Goal: Task Accomplishment & Management: Use online tool/utility

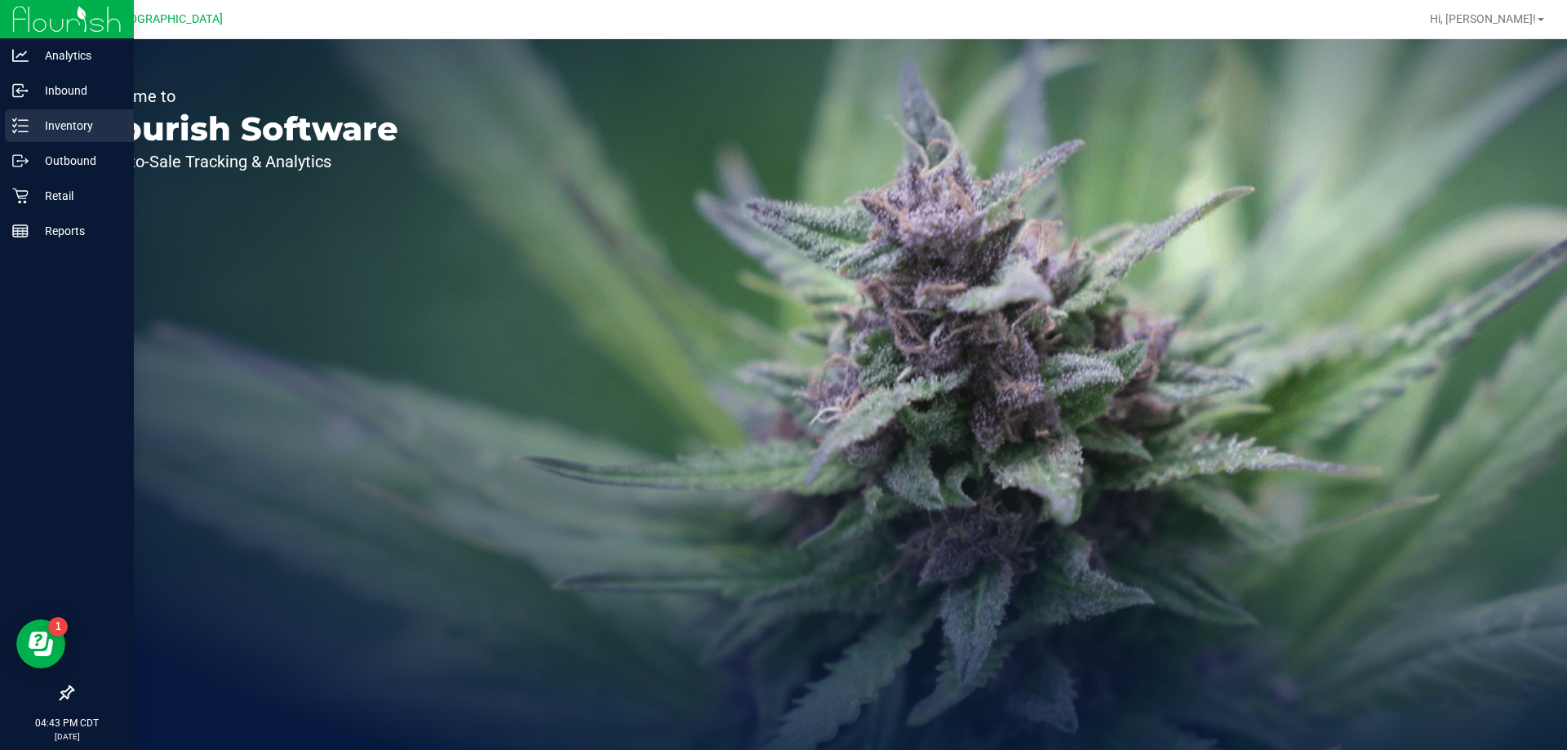
click at [39, 131] on p "Inventory" at bounding box center [78, 126] width 98 height 20
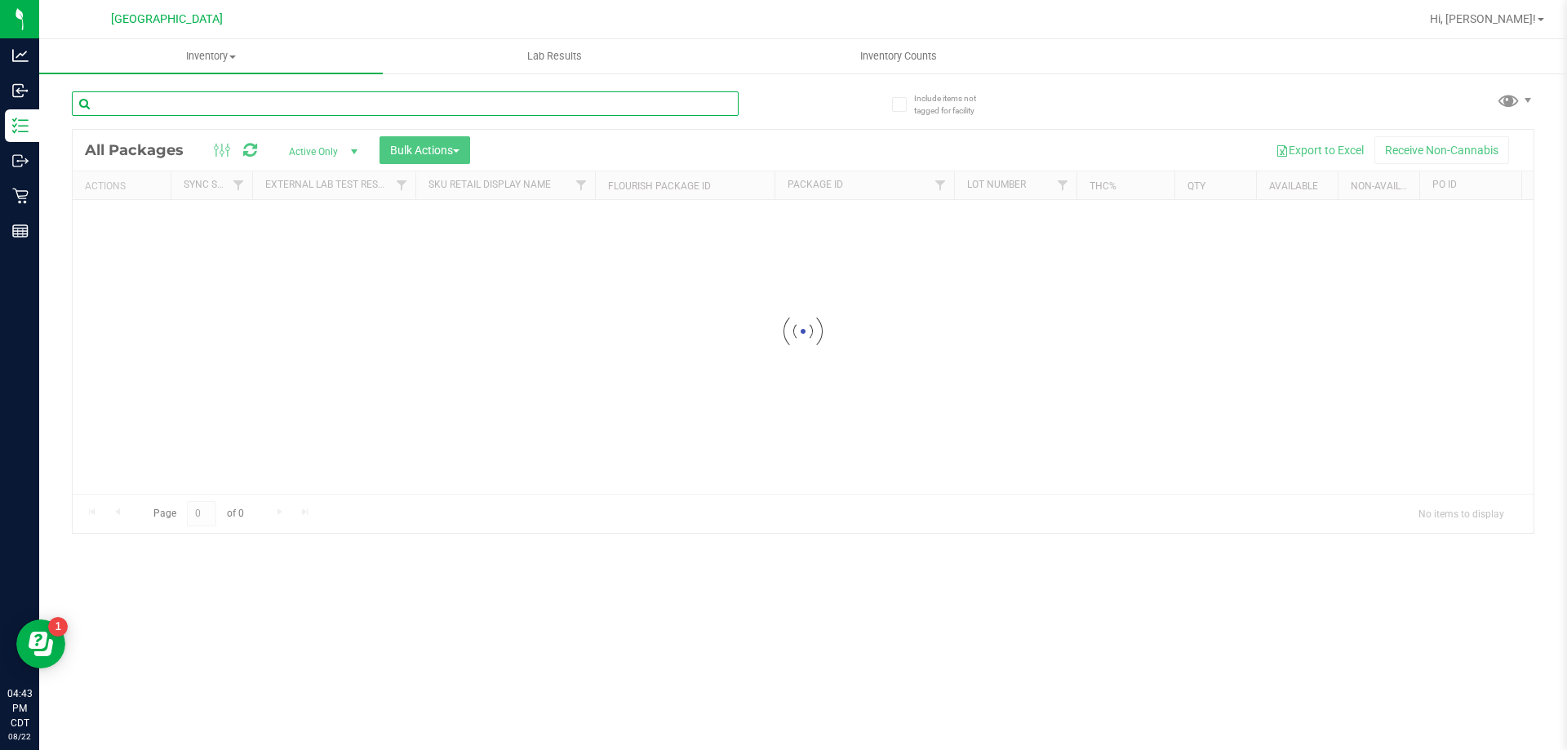
click at [203, 93] on div "Inventory All packages All inventory Waste log Create inventory Lab Results Inv…" at bounding box center [803, 394] width 1528 height 711
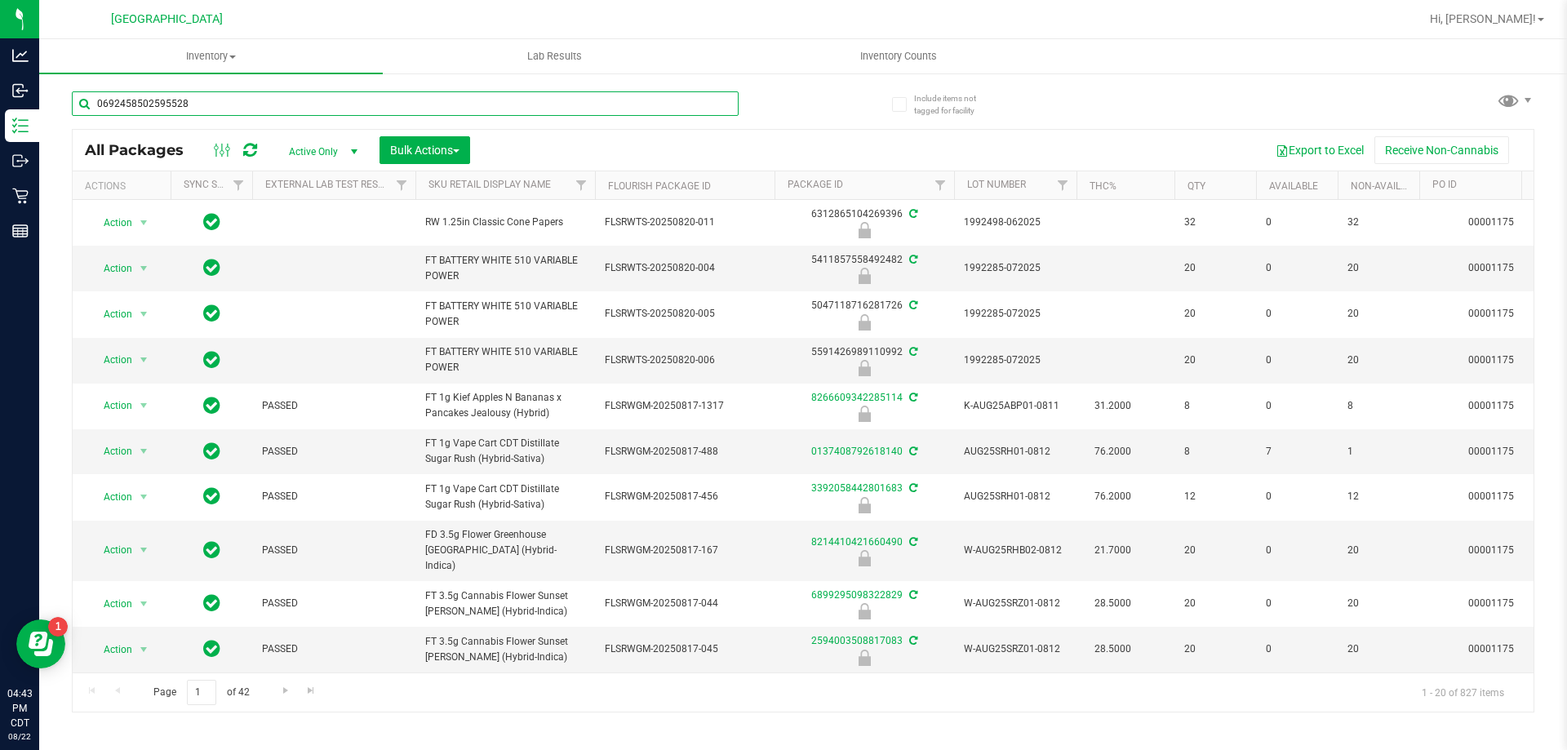
type input "0692458502595528"
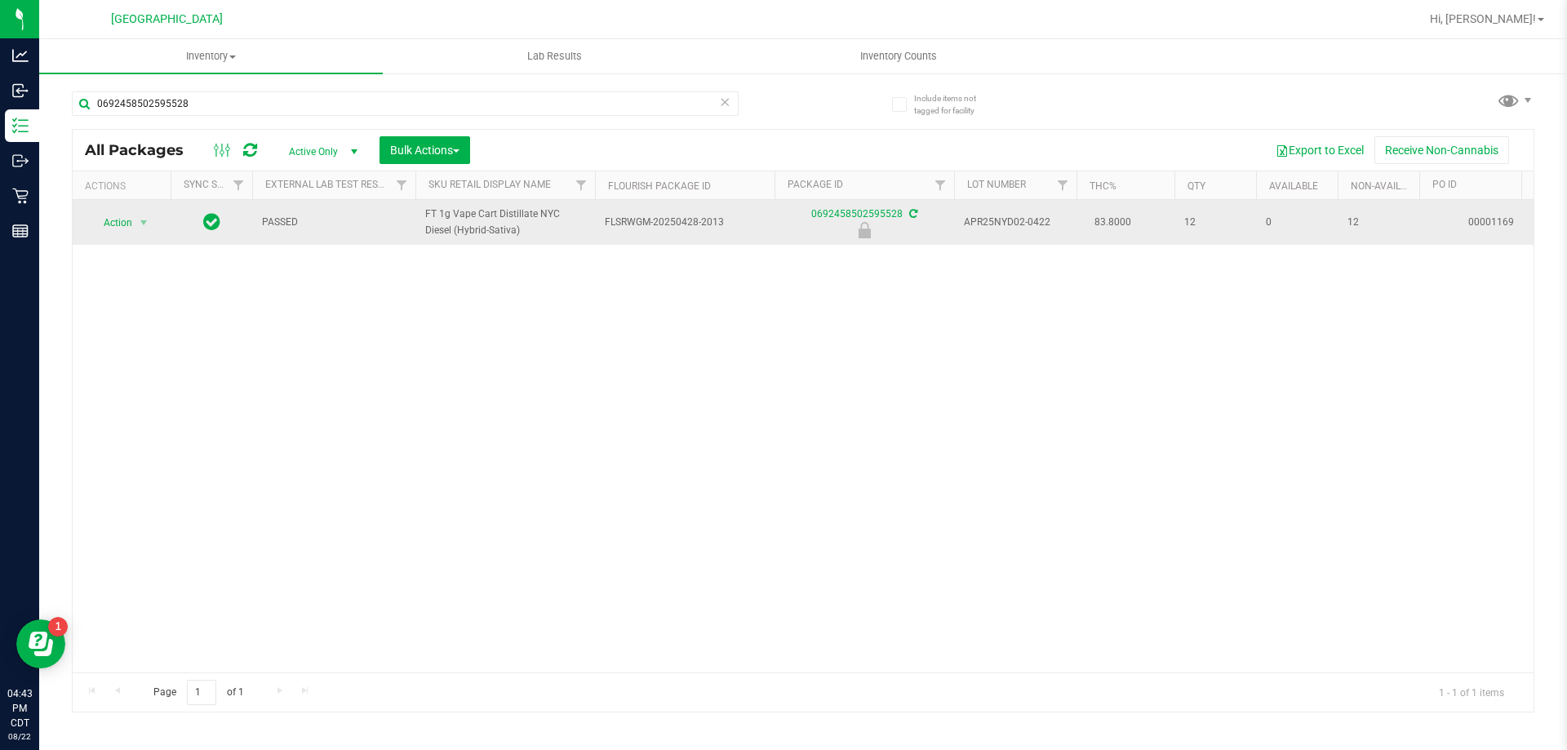
click at [123, 234] on td "Action Action Edit attributes Global inventory Locate package Package audit log…" at bounding box center [122, 222] width 98 height 45
click at [113, 225] on span "Action" at bounding box center [111, 222] width 44 height 23
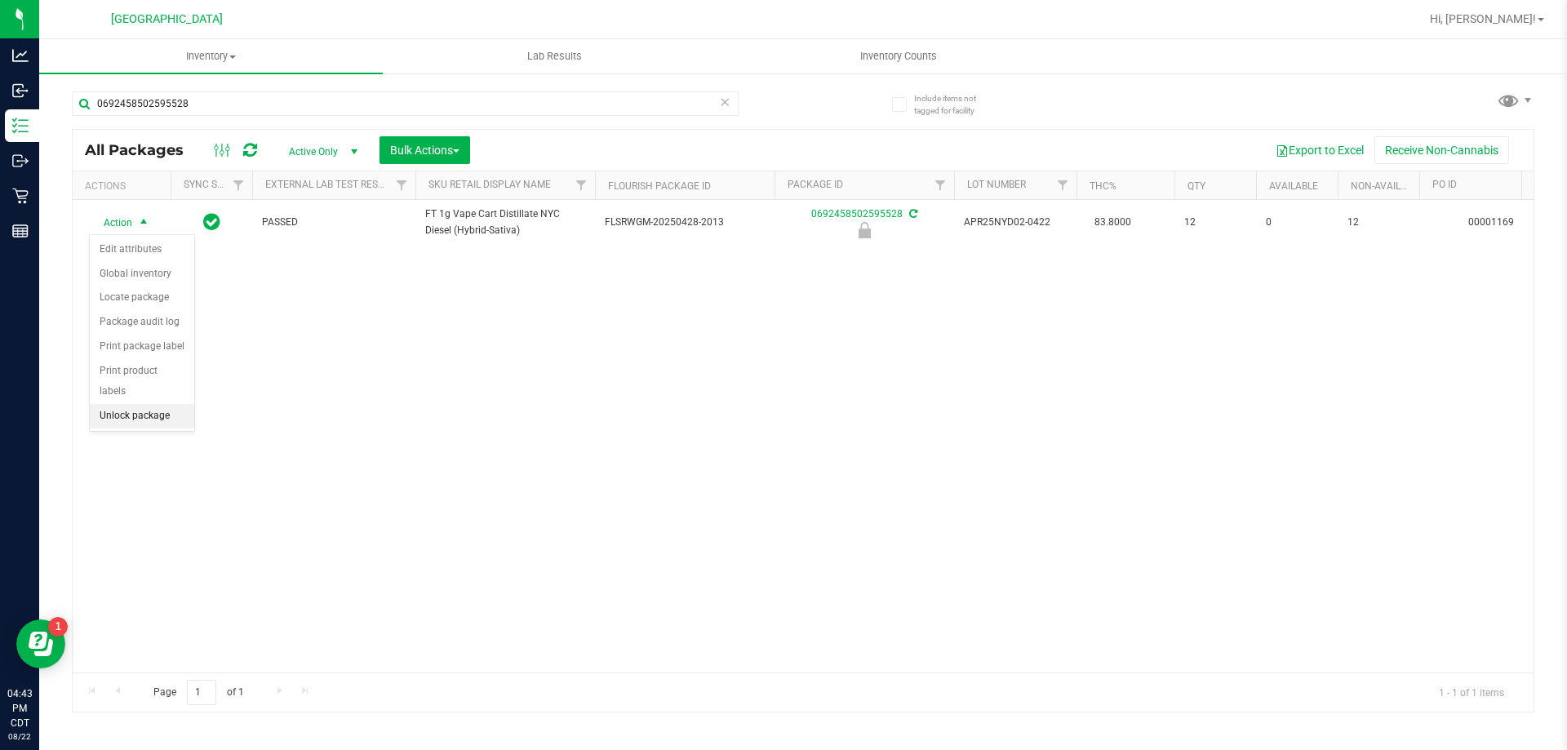
click at [123, 404] on li "Unlock package" at bounding box center [142, 416] width 104 height 24
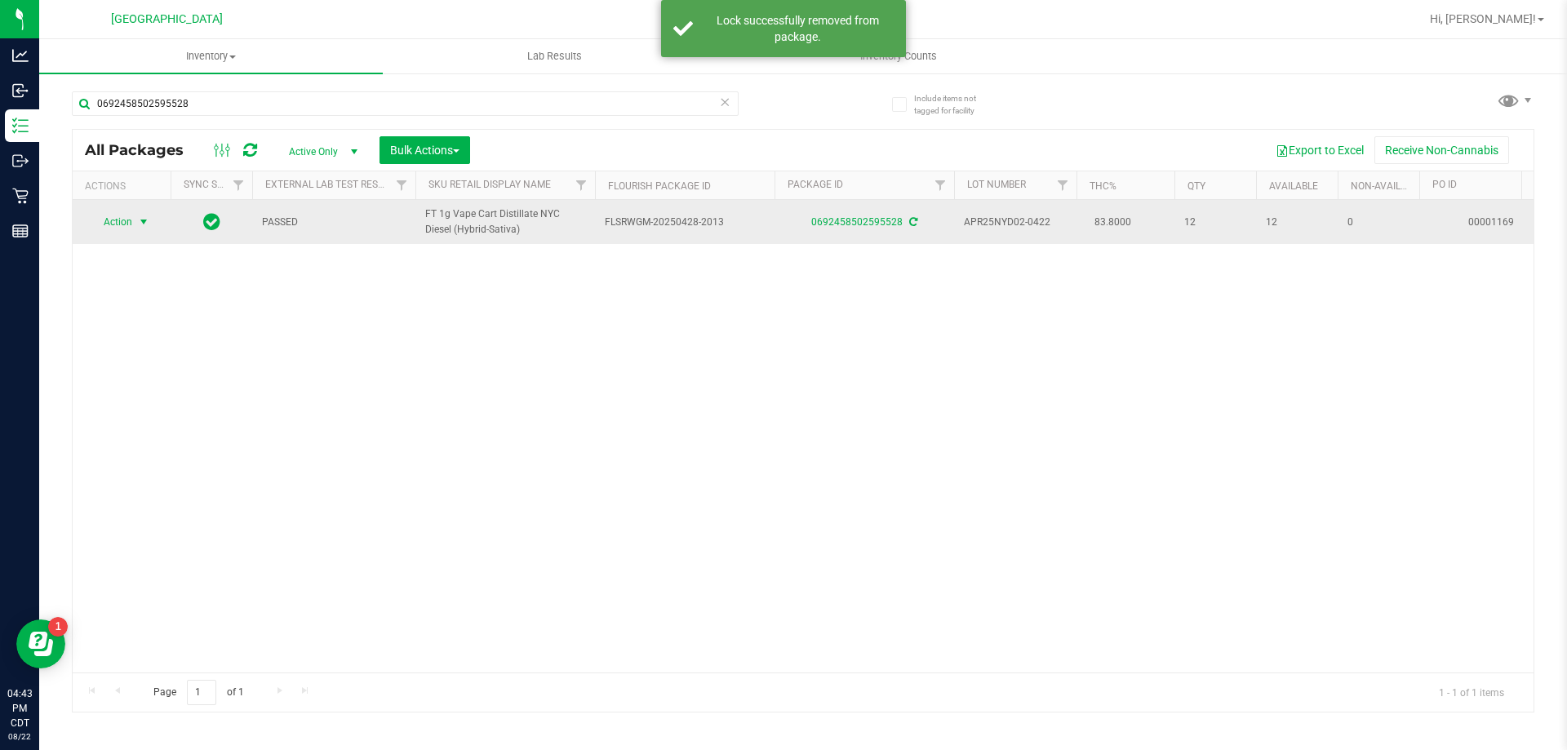
click at [130, 221] on span "Action" at bounding box center [111, 222] width 44 height 23
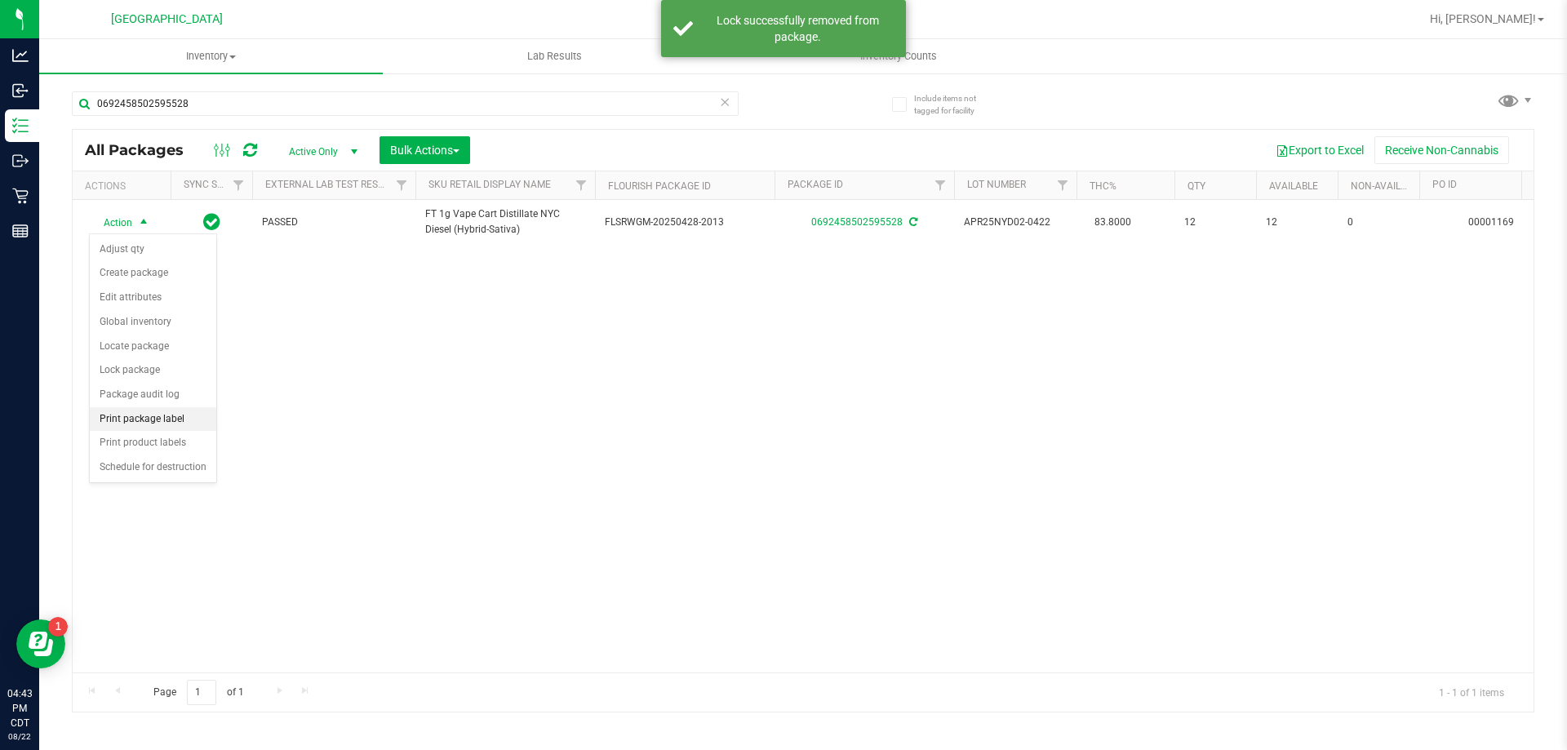
click at [155, 411] on li "Print package label" at bounding box center [153, 419] width 127 height 24
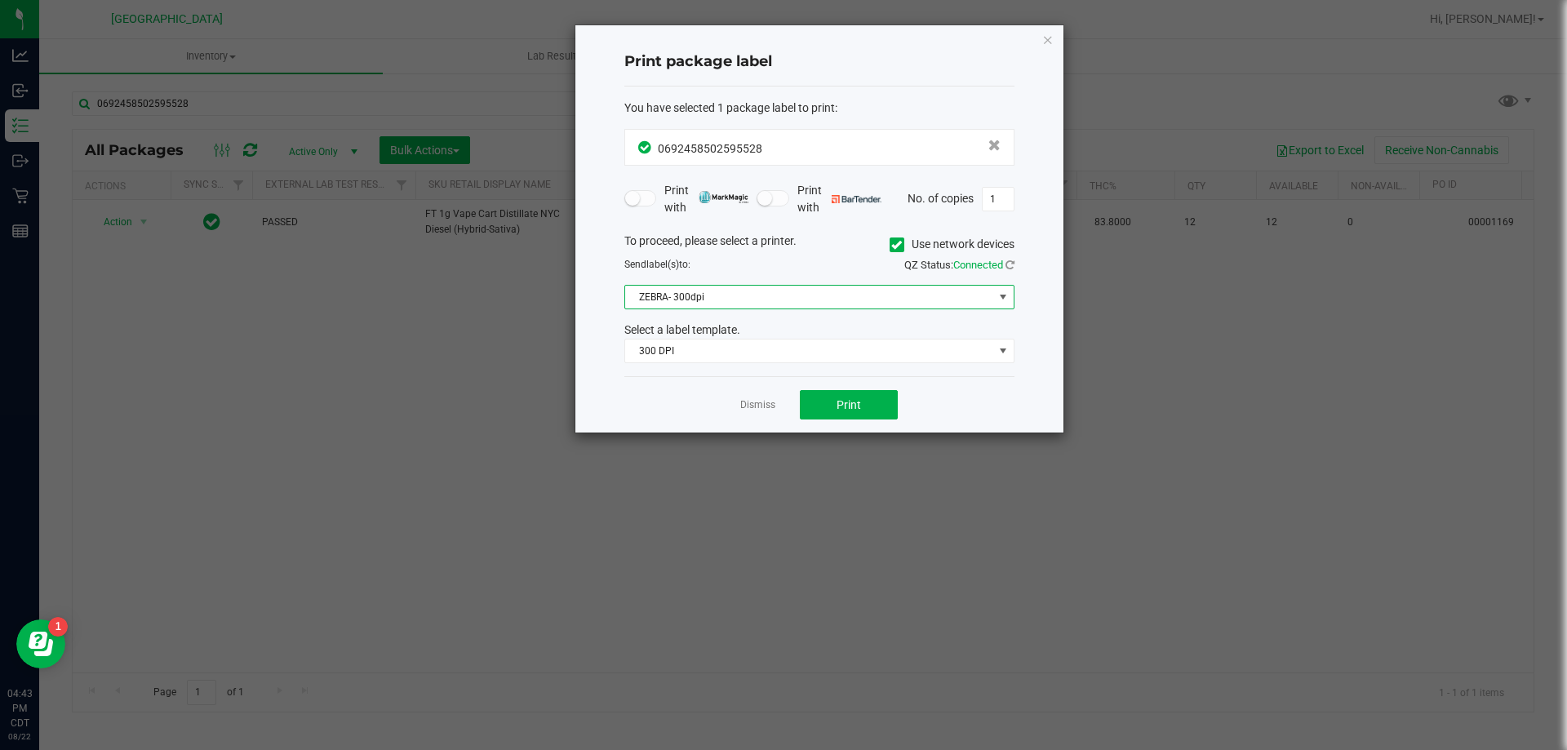
click at [780, 301] on span "ZEBRA- 300dpi" at bounding box center [809, 297] width 368 height 23
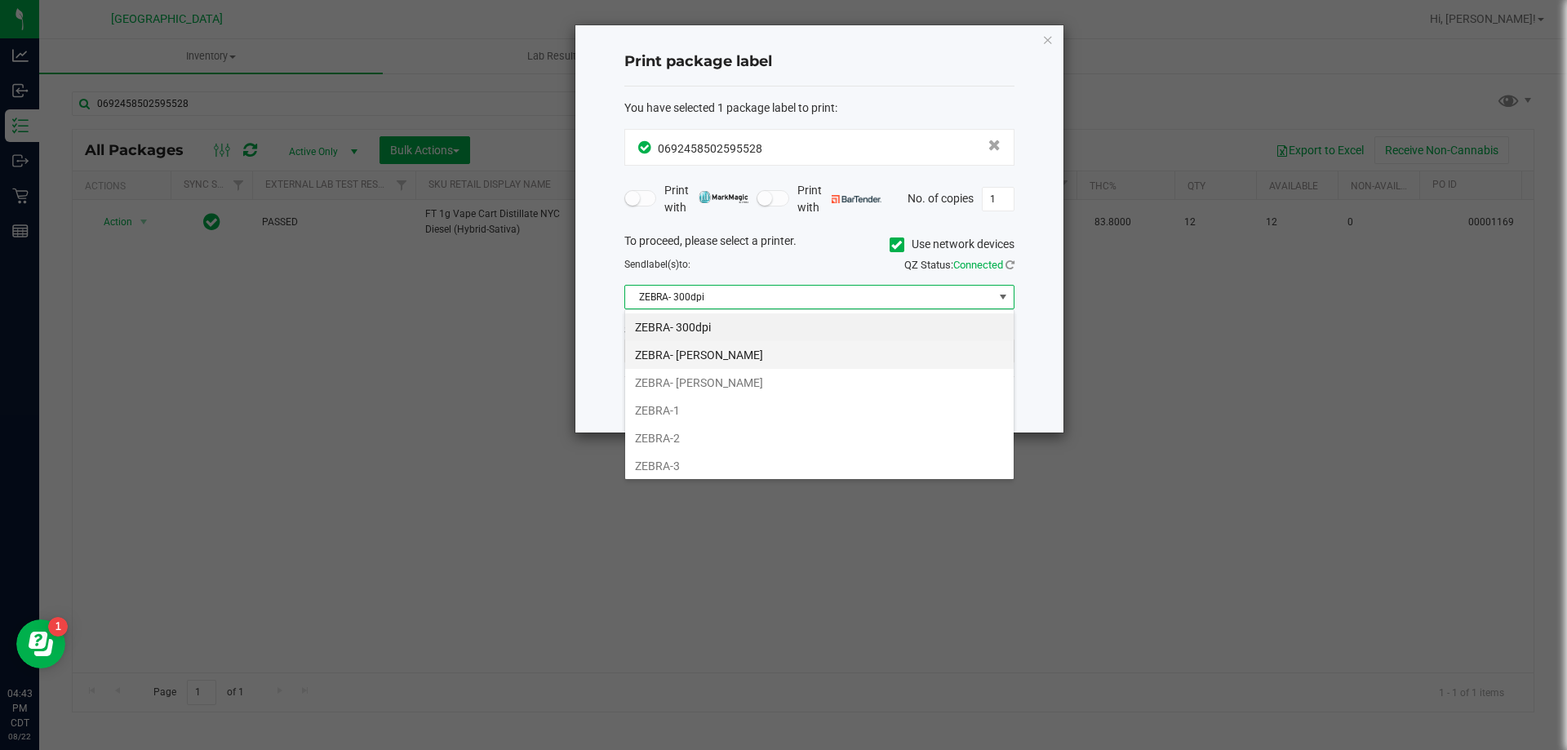
scroll to position [24, 390]
click at [729, 384] on li "ZEBRA- [PERSON_NAME]" at bounding box center [819, 383] width 389 height 28
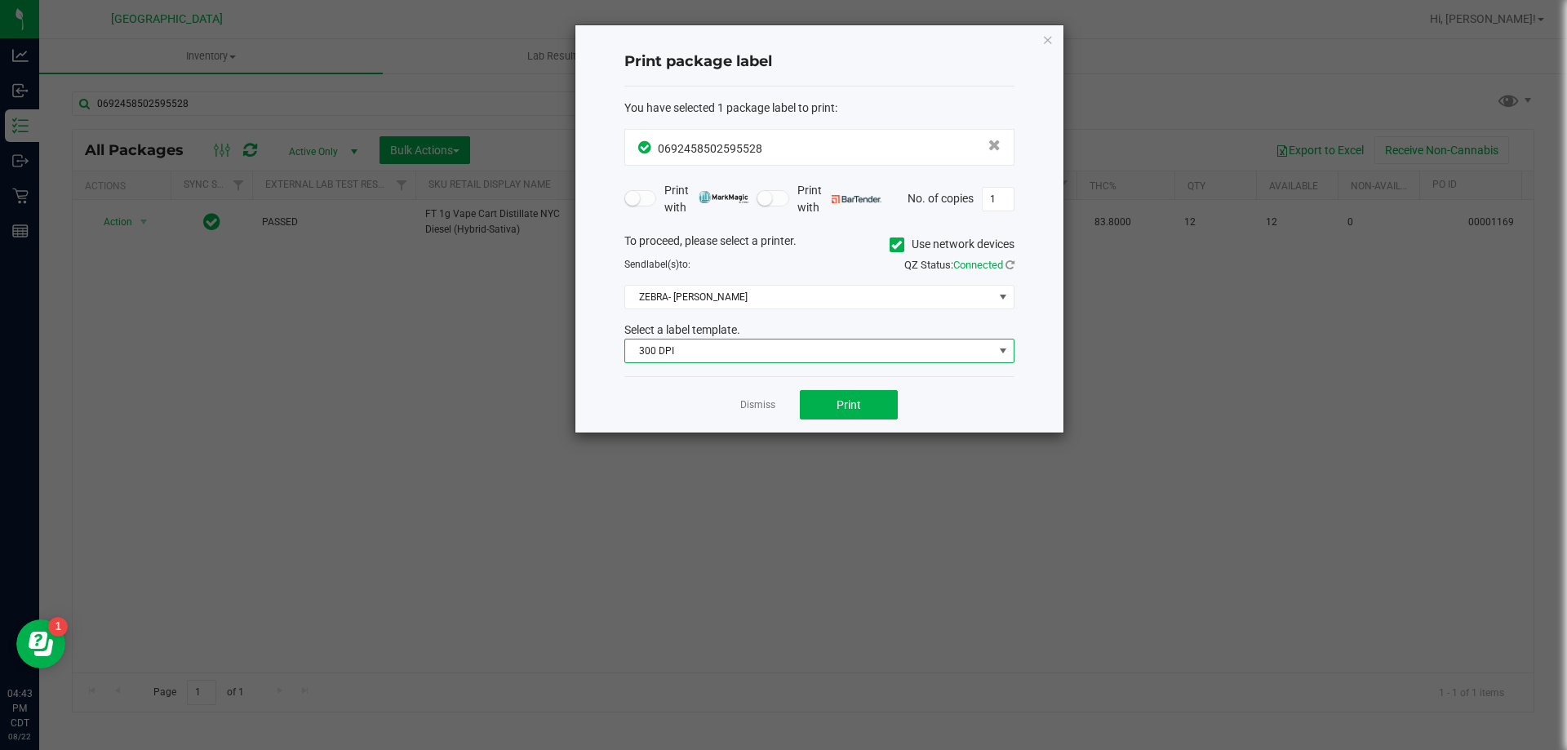
click at [711, 346] on span "300 DPI" at bounding box center [809, 351] width 368 height 23
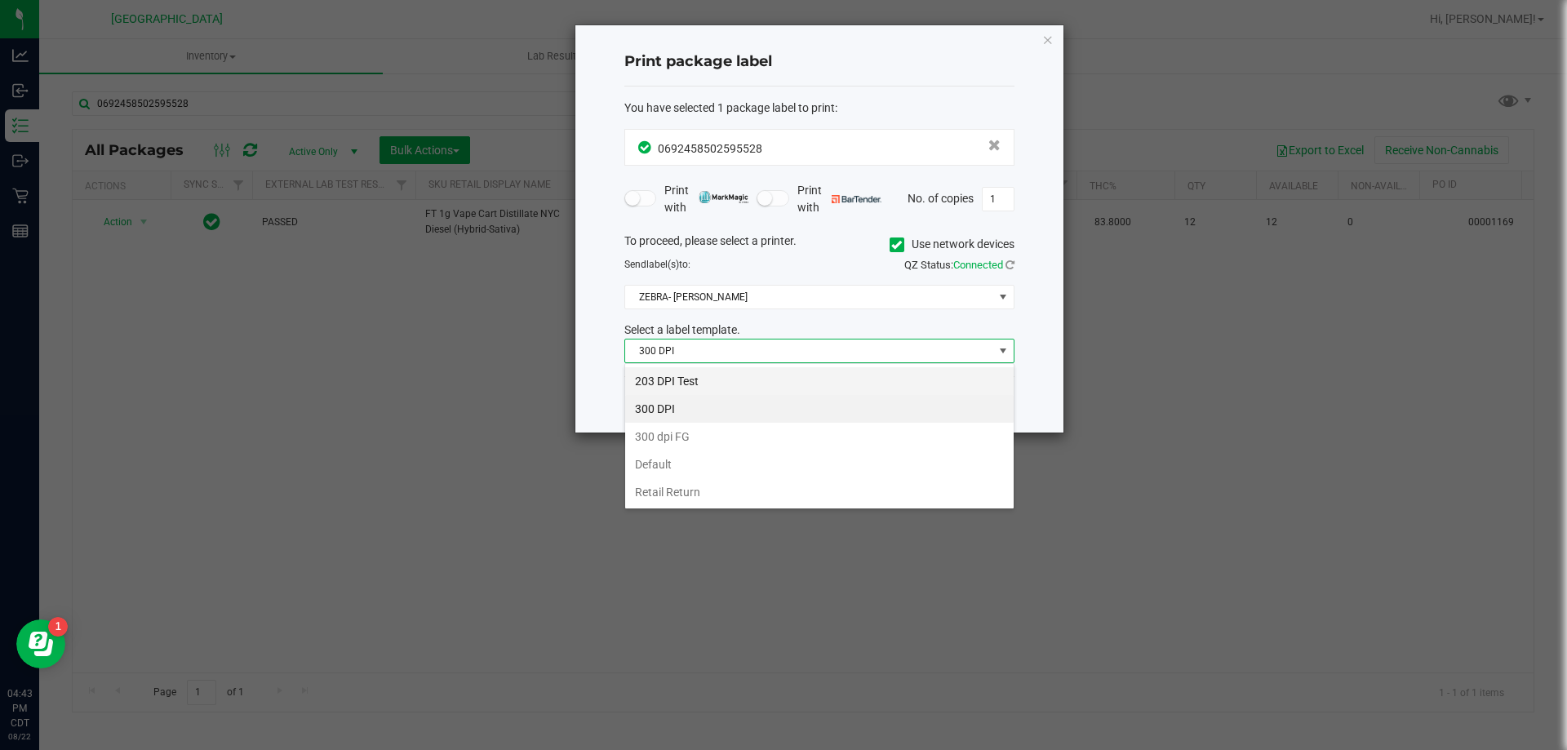
click at [686, 384] on li "203 DPI Test" at bounding box center [819, 381] width 389 height 28
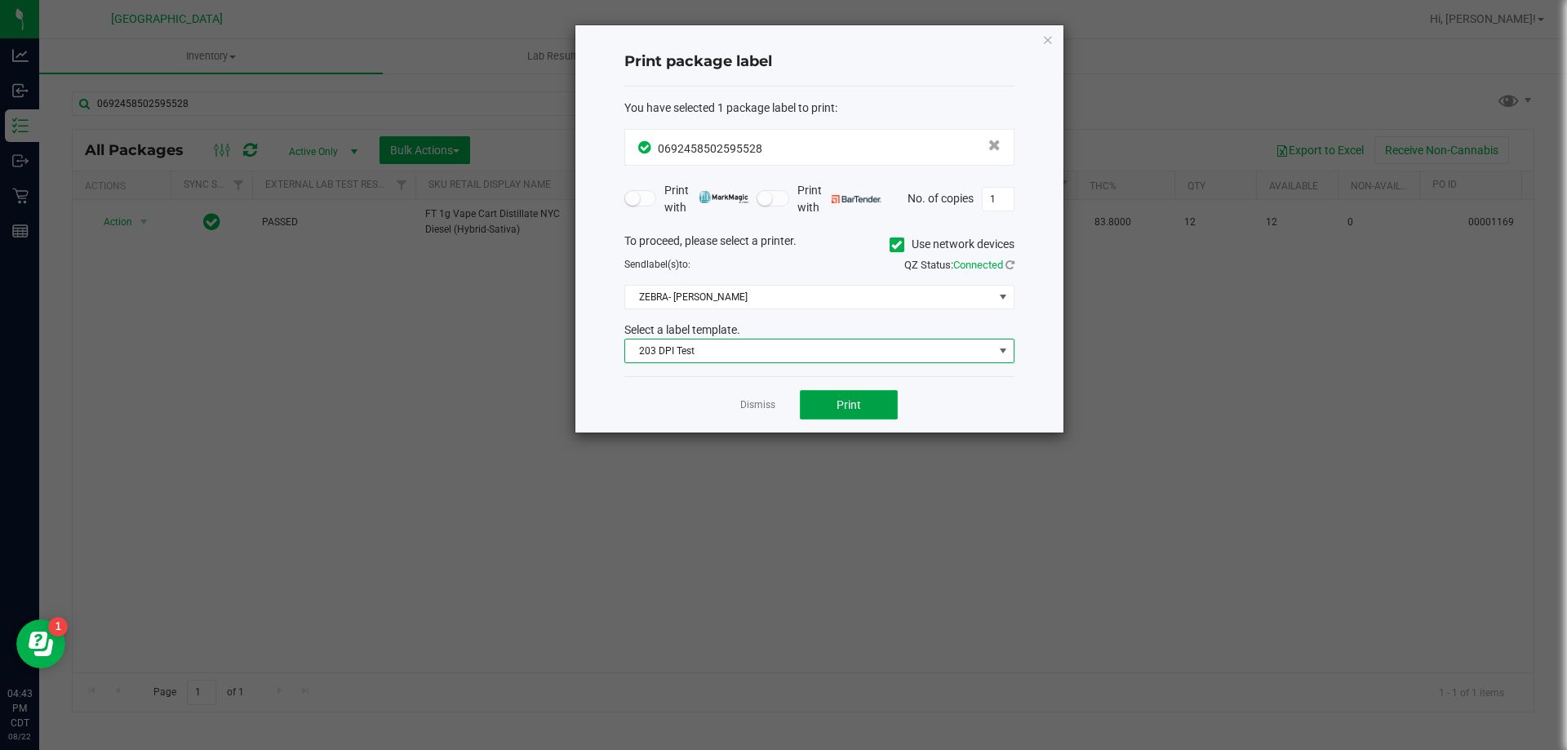
click at [824, 402] on button "Print" at bounding box center [849, 404] width 98 height 29
click at [749, 407] on link "Dismiss" at bounding box center [757, 405] width 35 height 14
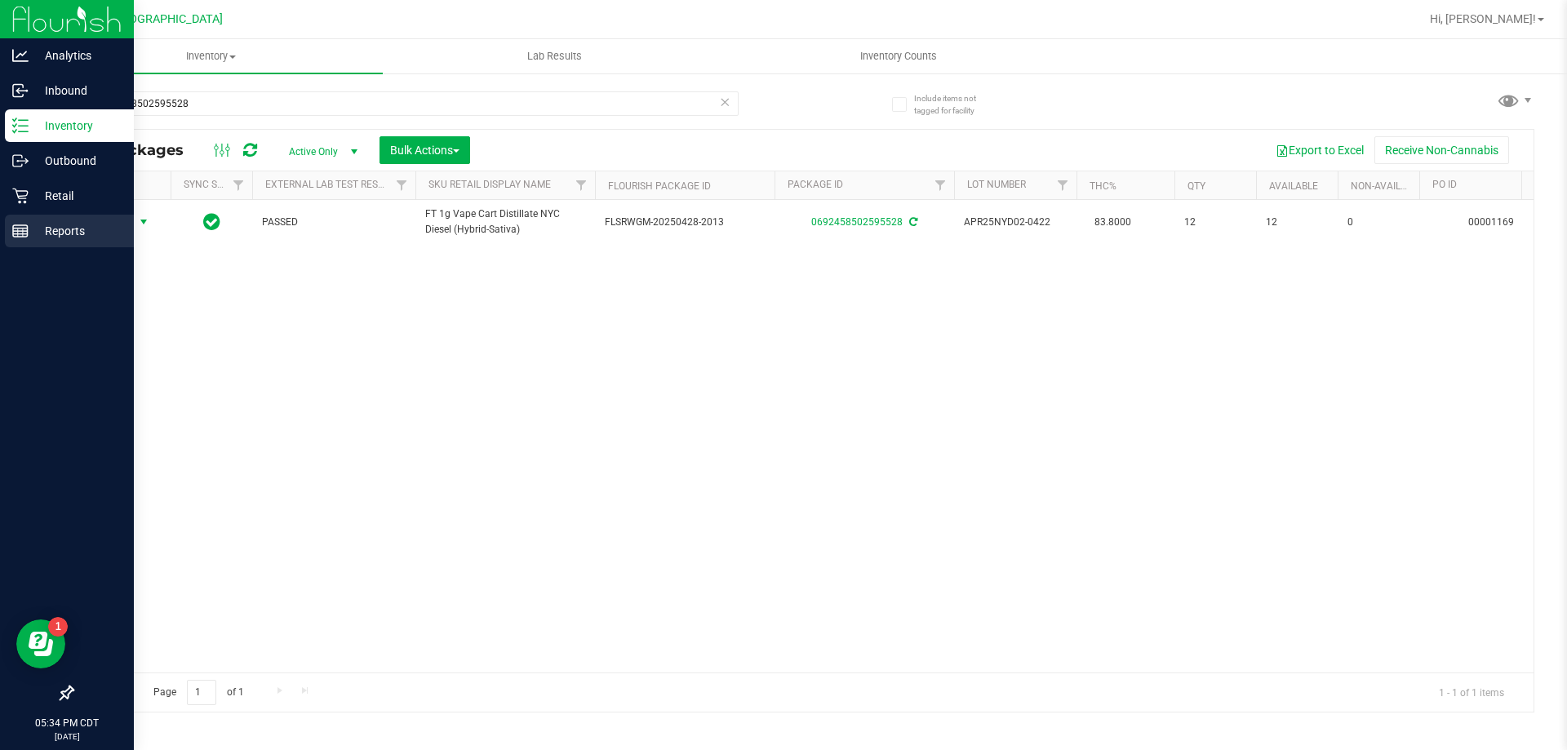
click at [20, 235] on icon at bounding box center [20, 231] width 16 height 16
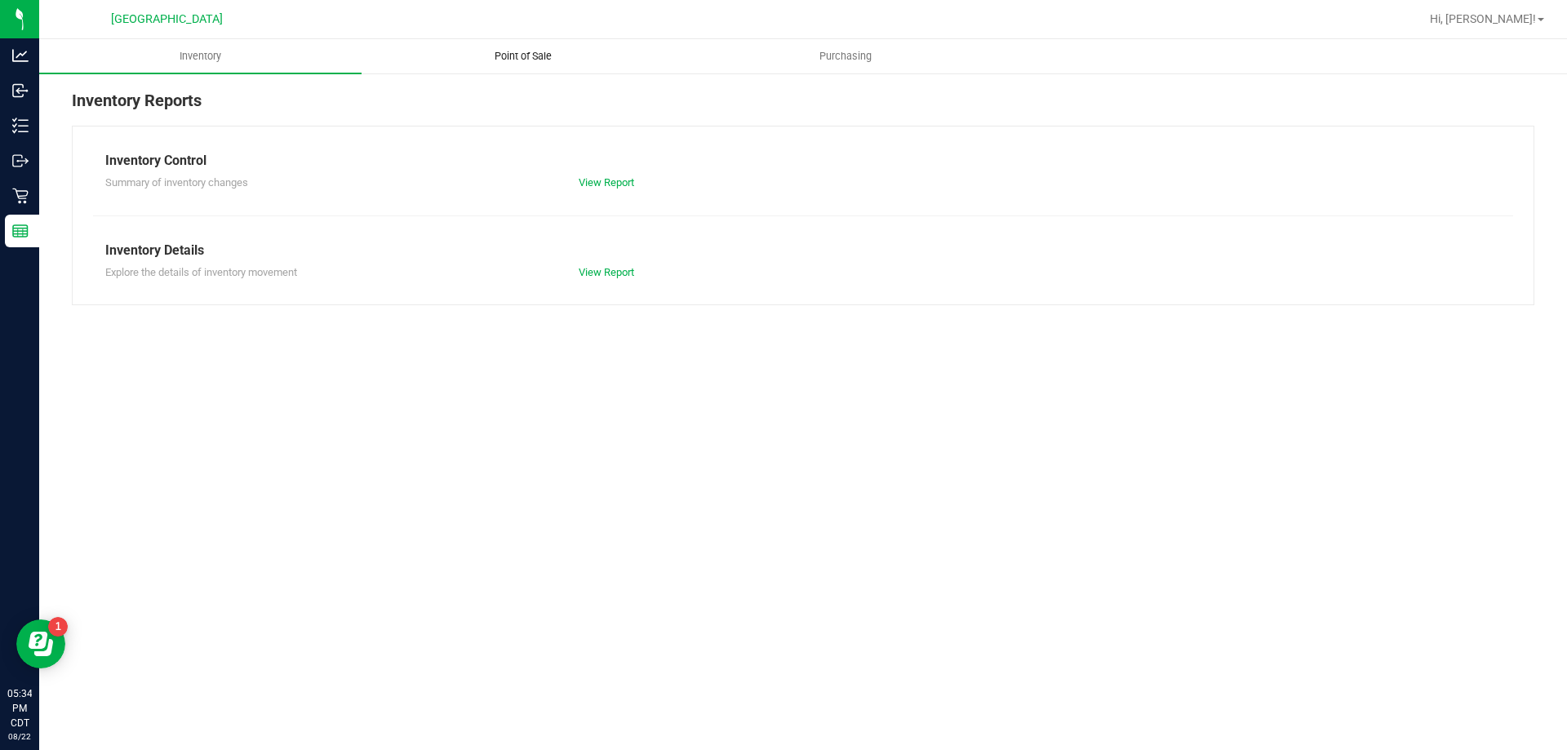
click at [521, 59] on span "Point of Sale" at bounding box center [523, 56] width 101 height 15
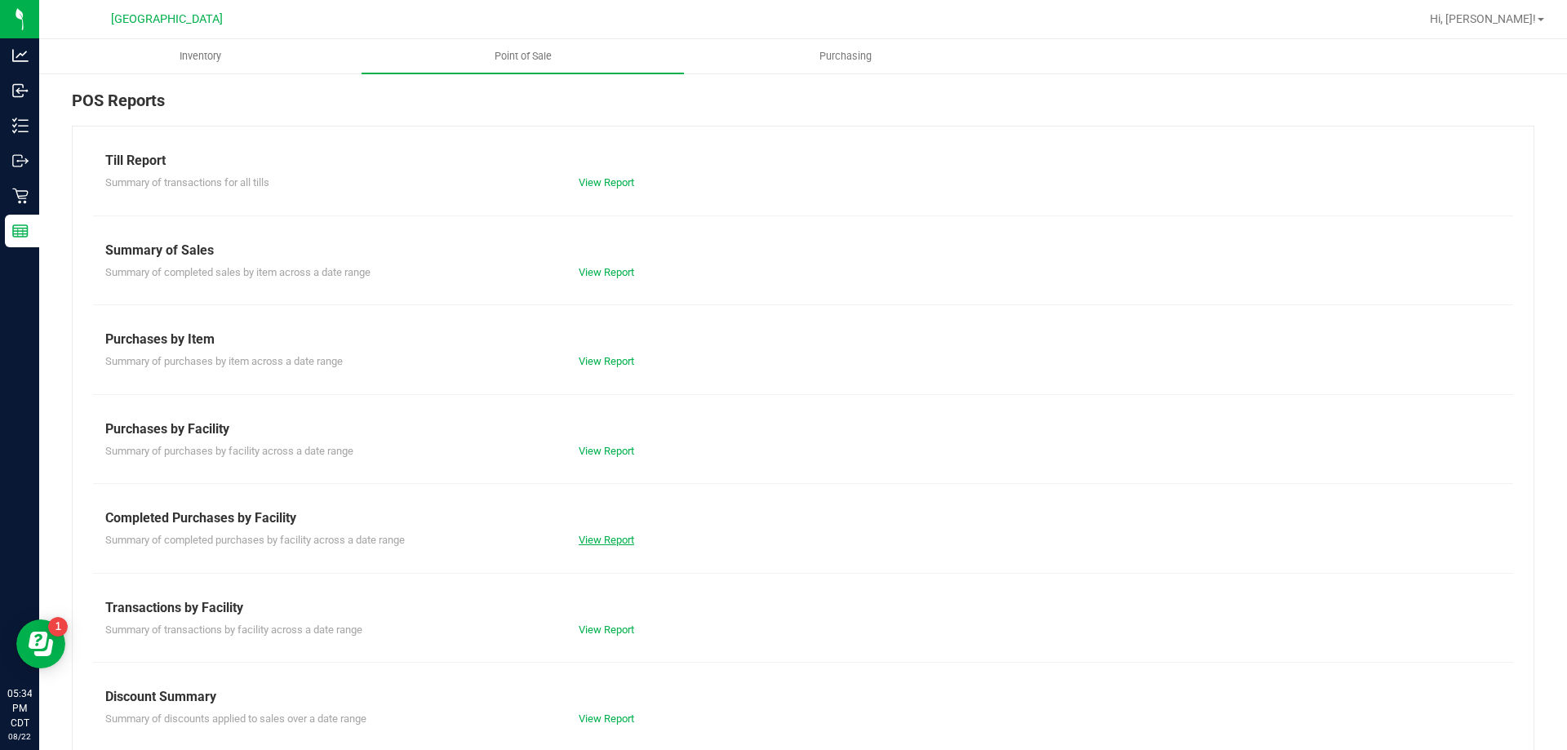
click at [609, 541] on link "View Report" at bounding box center [607, 540] width 56 height 12
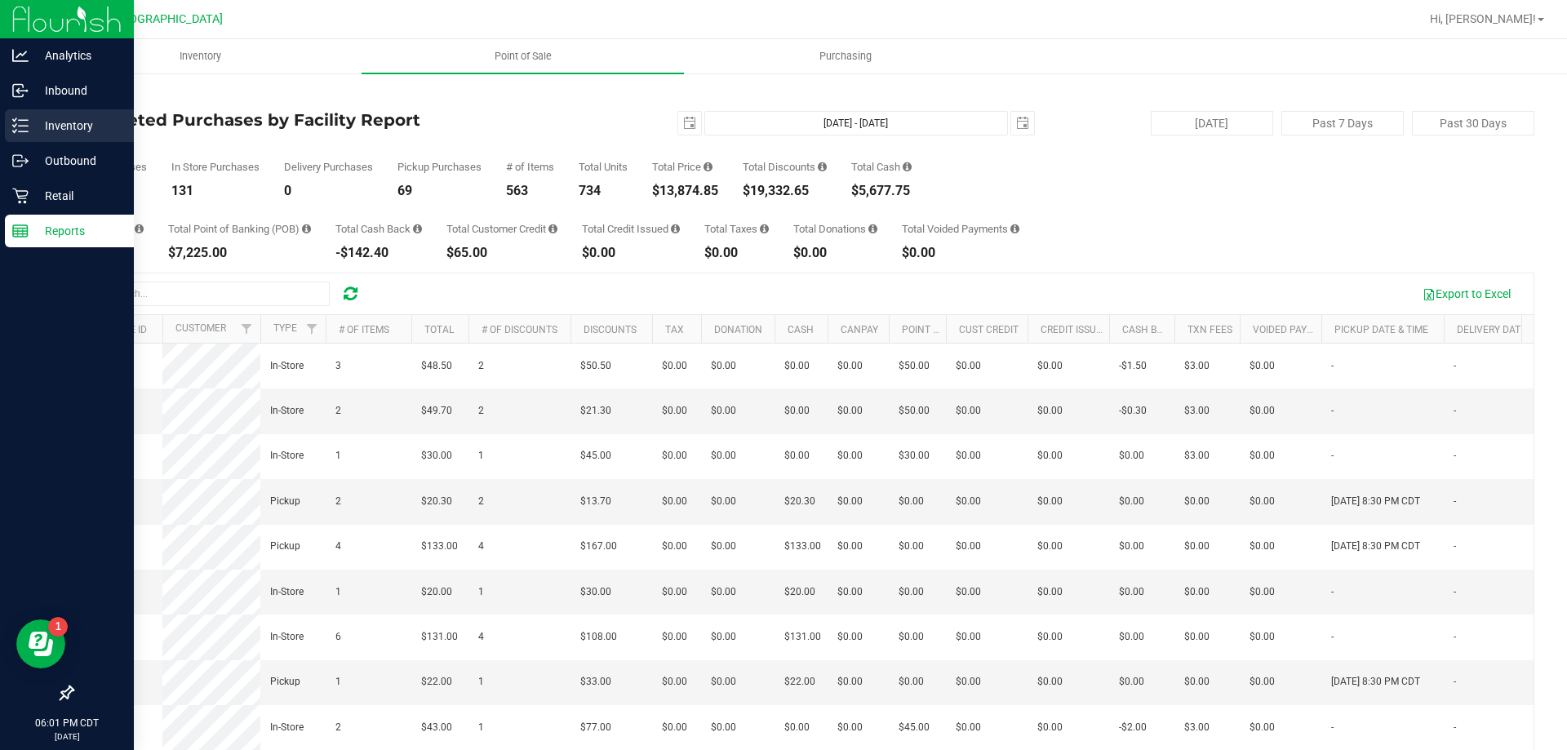
drag, startPoint x: 19, startPoint y: 120, endPoint x: 37, endPoint y: 132, distance: 21.7
click at [20, 120] on line at bounding box center [23, 120] width 9 height 0
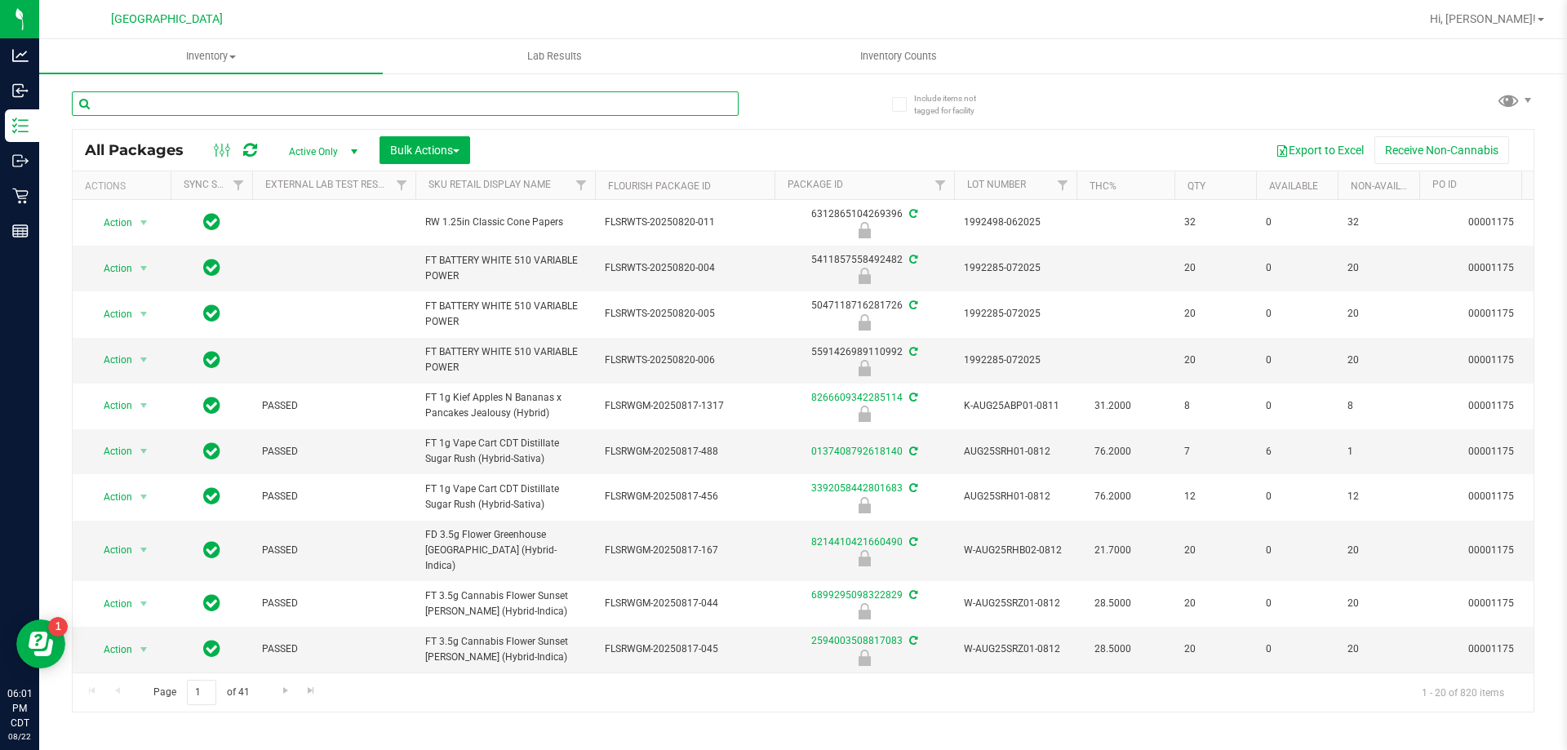
click at [201, 110] on input "text" at bounding box center [405, 103] width 667 height 24
type input "7250292544522772"
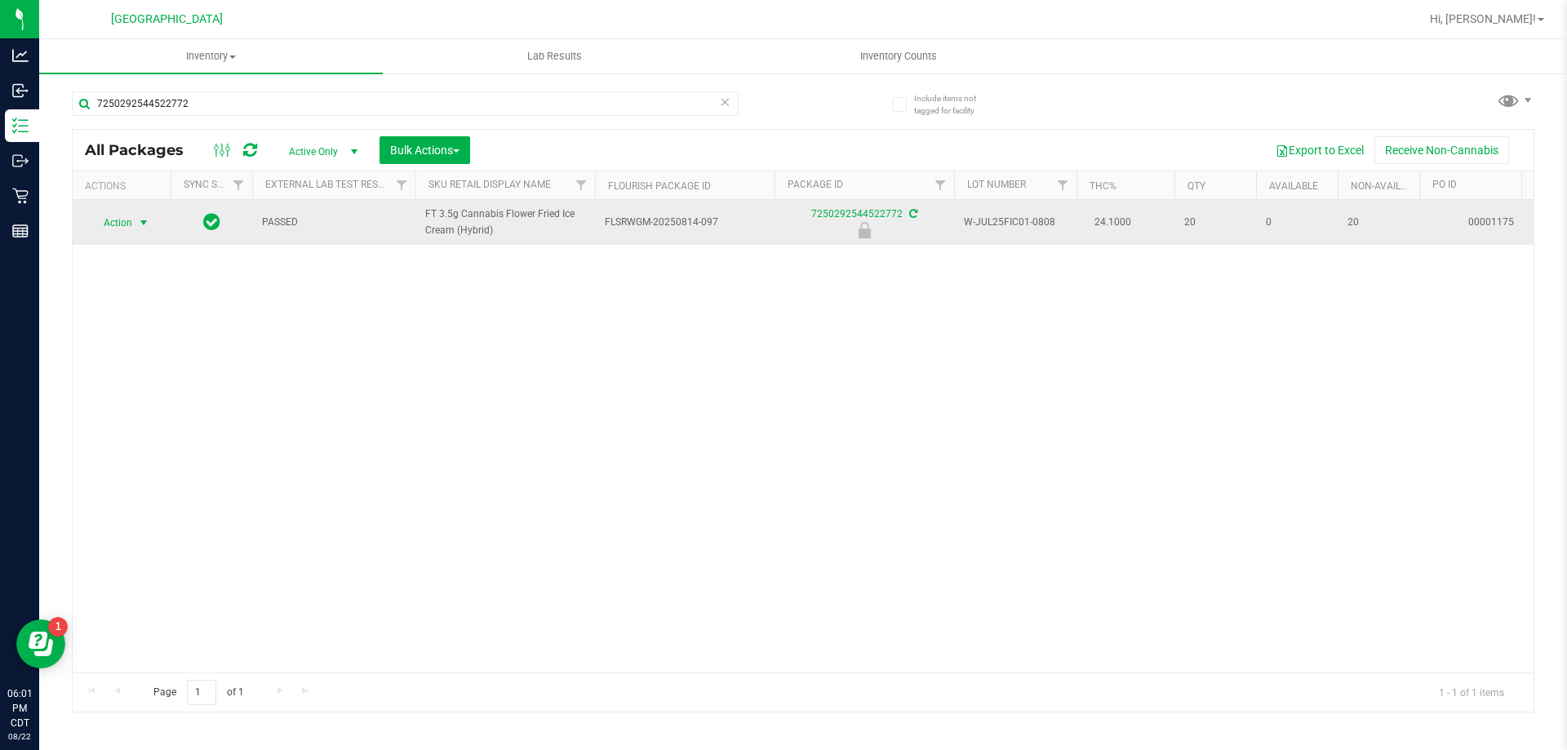
click at [117, 229] on span "Action" at bounding box center [111, 222] width 44 height 23
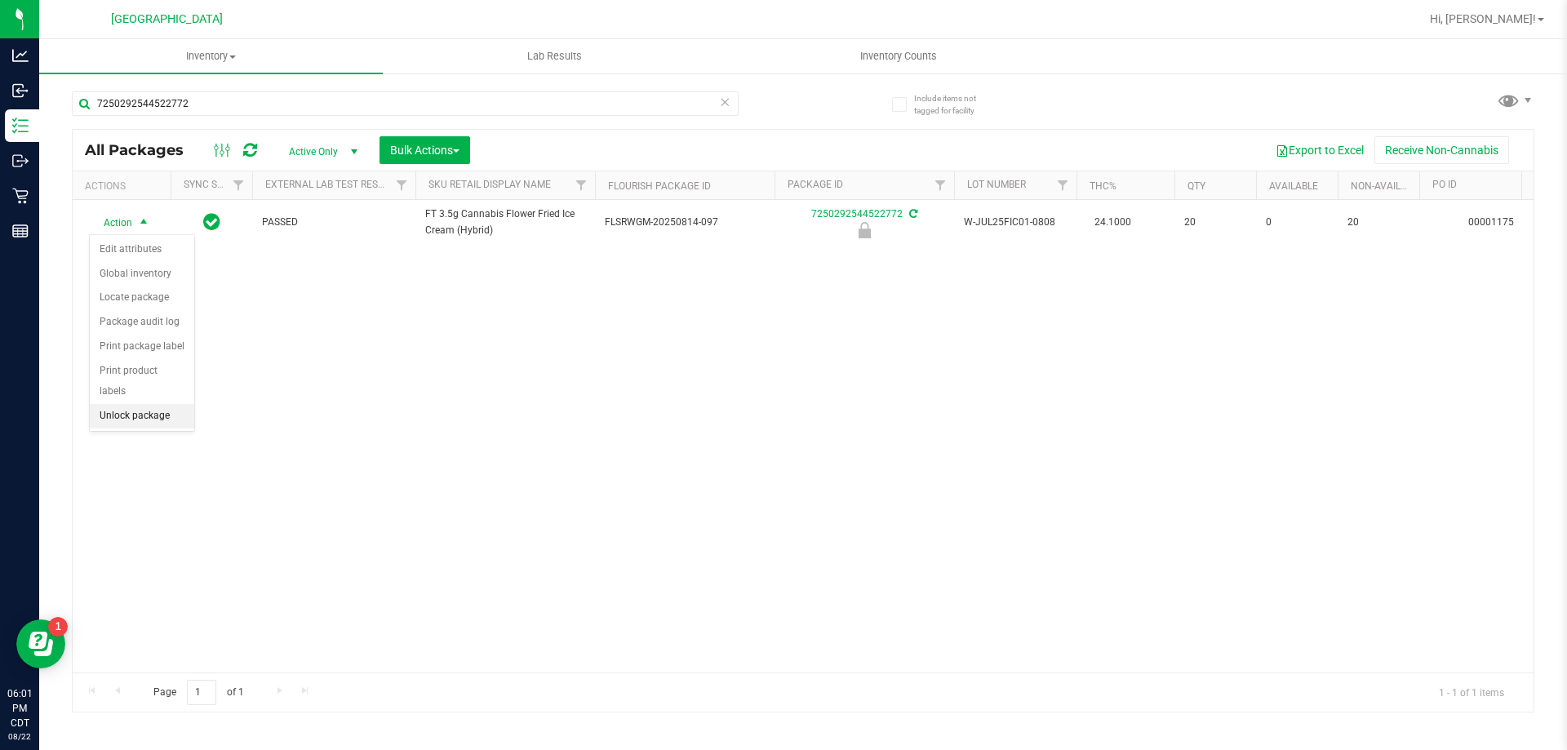
click at [118, 404] on li "Unlock package" at bounding box center [142, 416] width 104 height 24
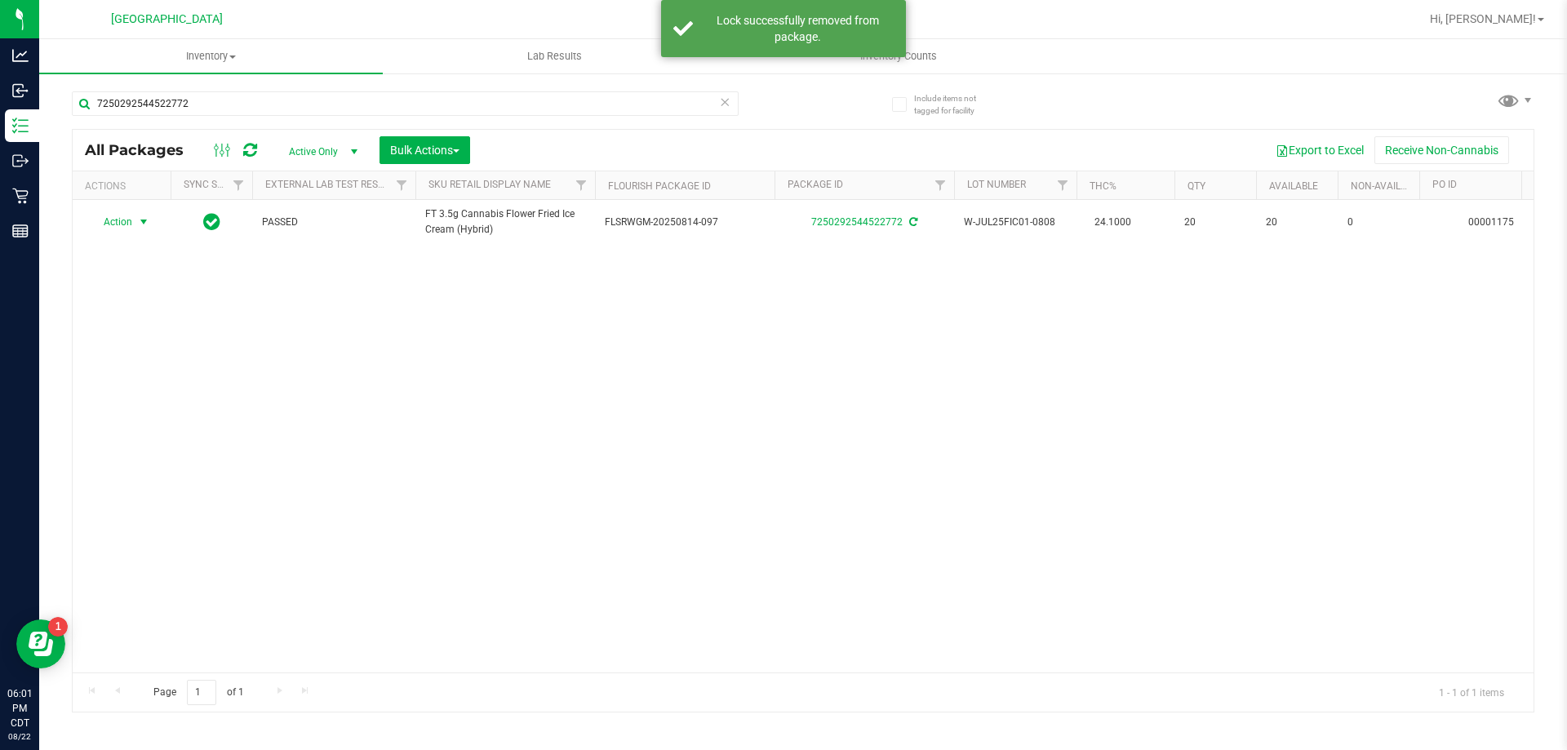
drag, startPoint x: 124, startPoint y: 225, endPoint x: 125, endPoint y: 239, distance: 13.9
click at [125, 225] on span "Action" at bounding box center [111, 222] width 44 height 23
click at [124, 416] on li "Print package label" at bounding box center [153, 419] width 127 height 24
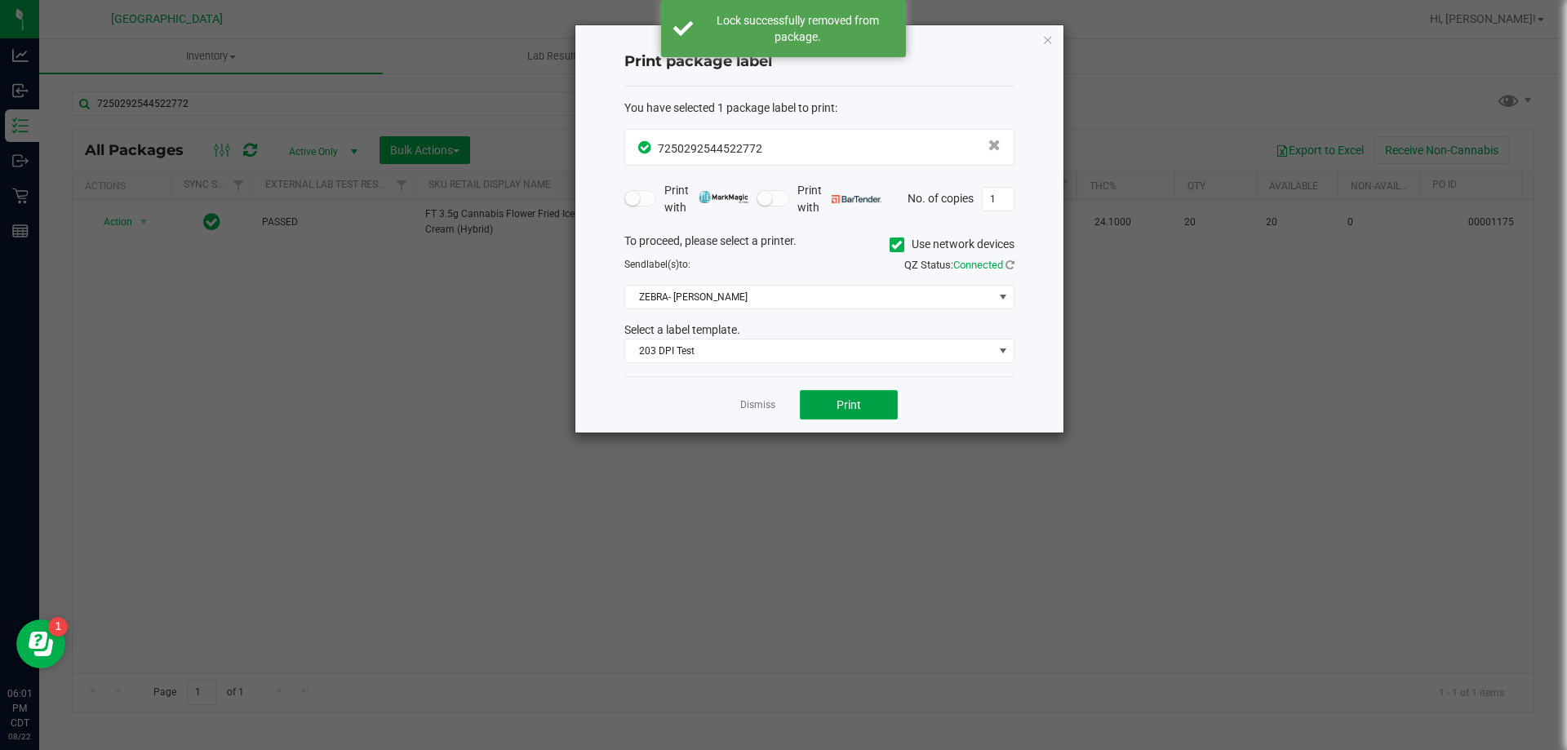
click at [819, 402] on button "Print" at bounding box center [849, 404] width 98 height 29
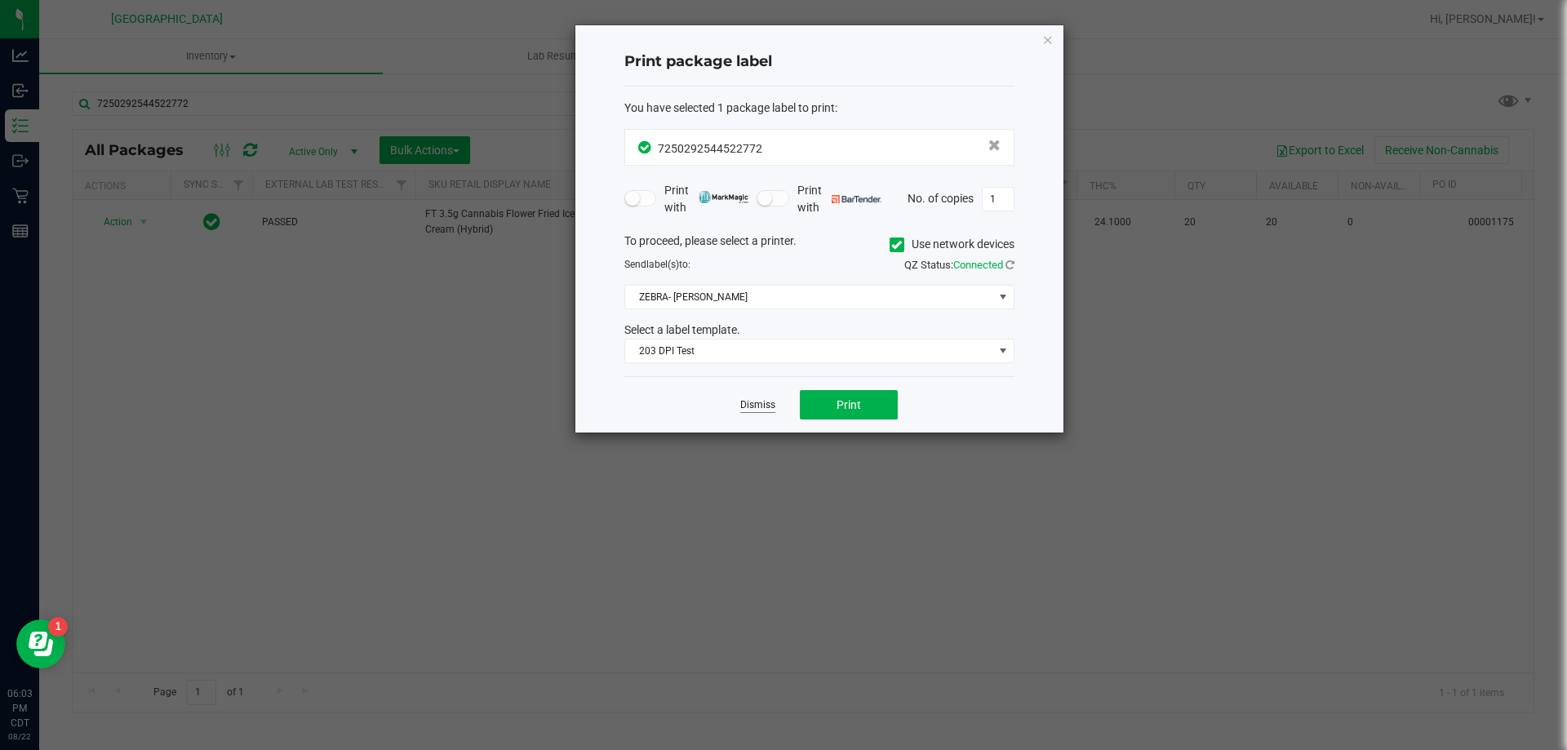
click at [749, 406] on link "Dismiss" at bounding box center [757, 405] width 35 height 14
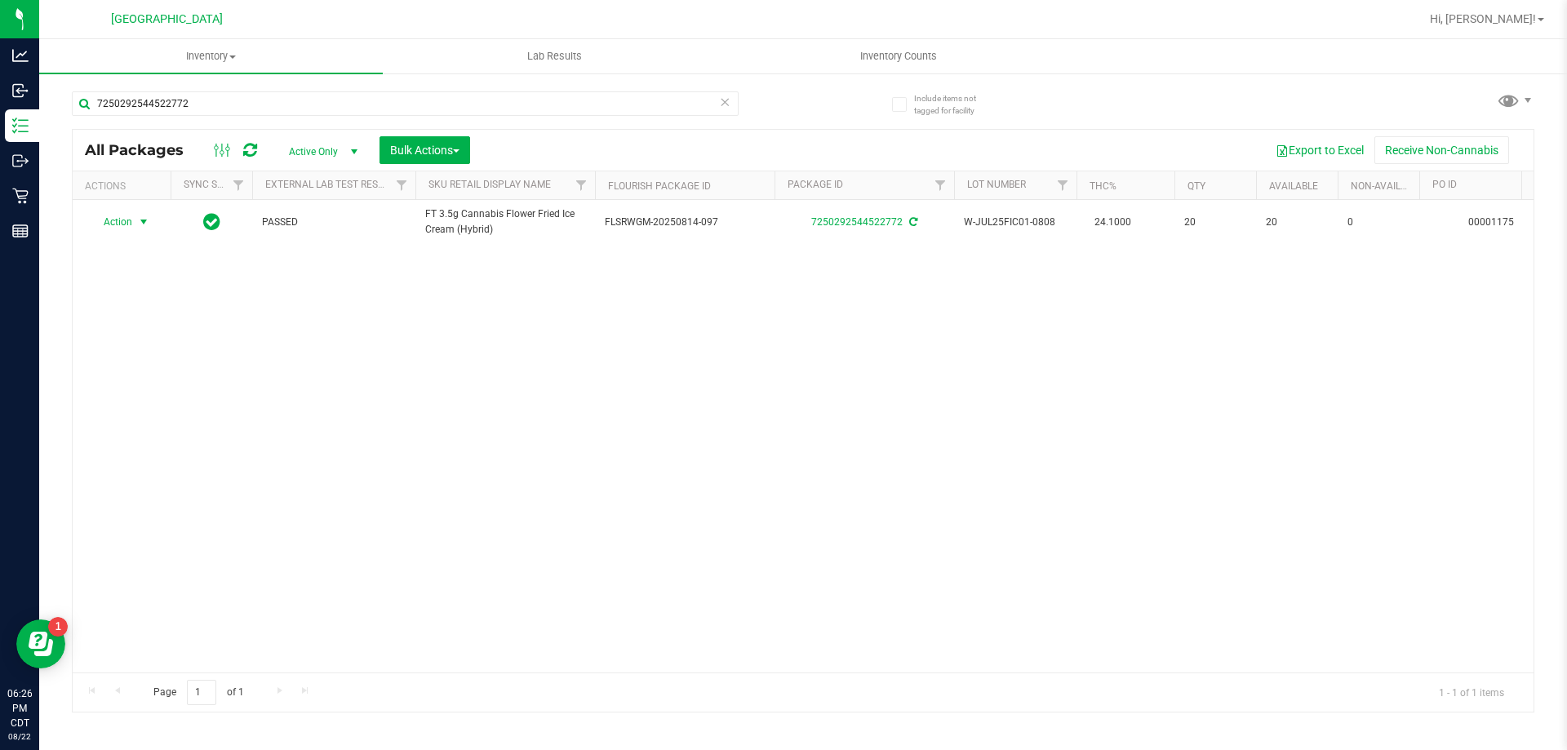
drag, startPoint x: 294, startPoint y: 264, endPoint x: 275, endPoint y: 257, distance: 20.2
click at [289, 264] on div "Action Action Adjust qty Create package Edit attributes Global inventory Locate…" at bounding box center [803, 436] width 1461 height 473
click at [729, 102] on icon at bounding box center [724, 101] width 11 height 20
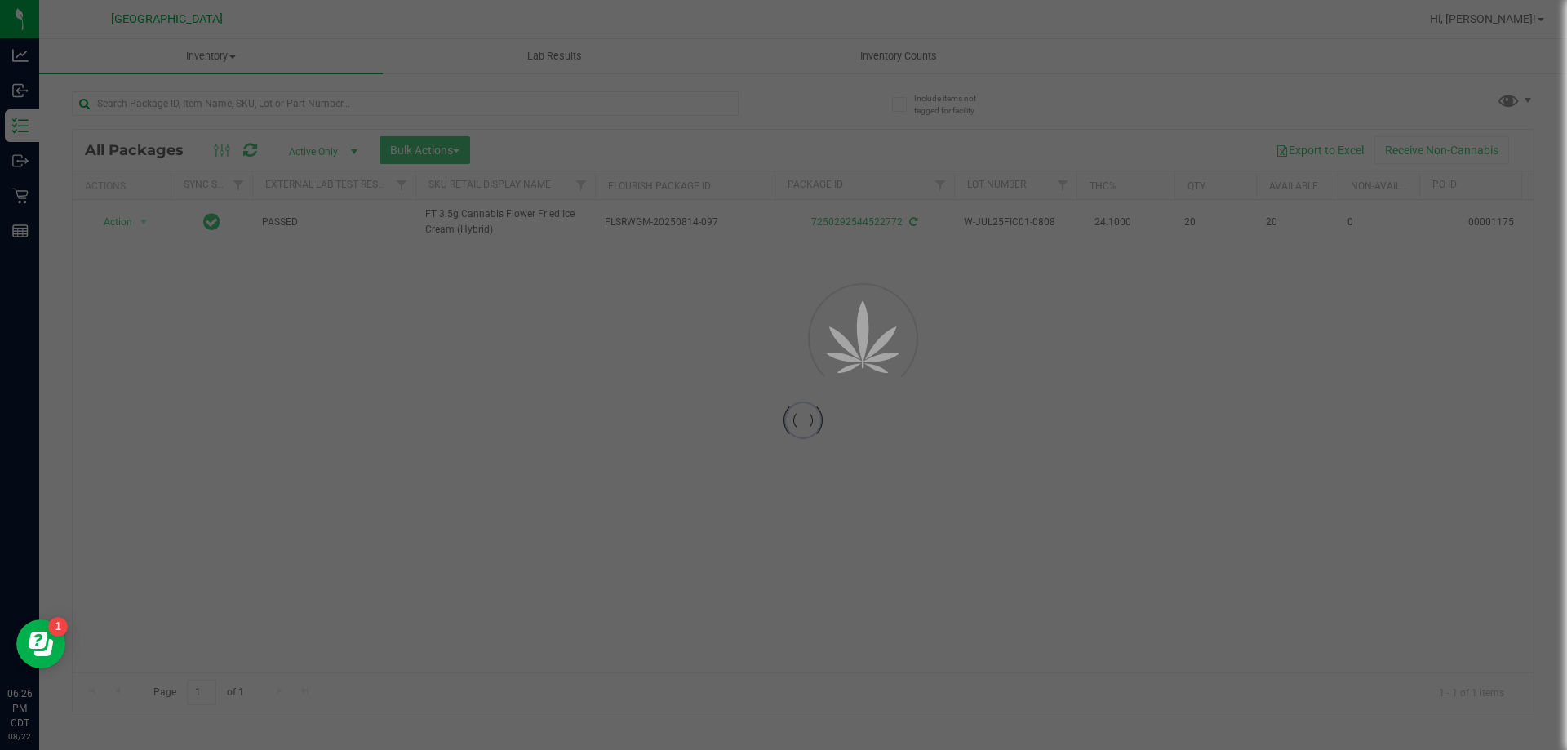
click at [726, 103] on div at bounding box center [783, 375] width 1567 height 750
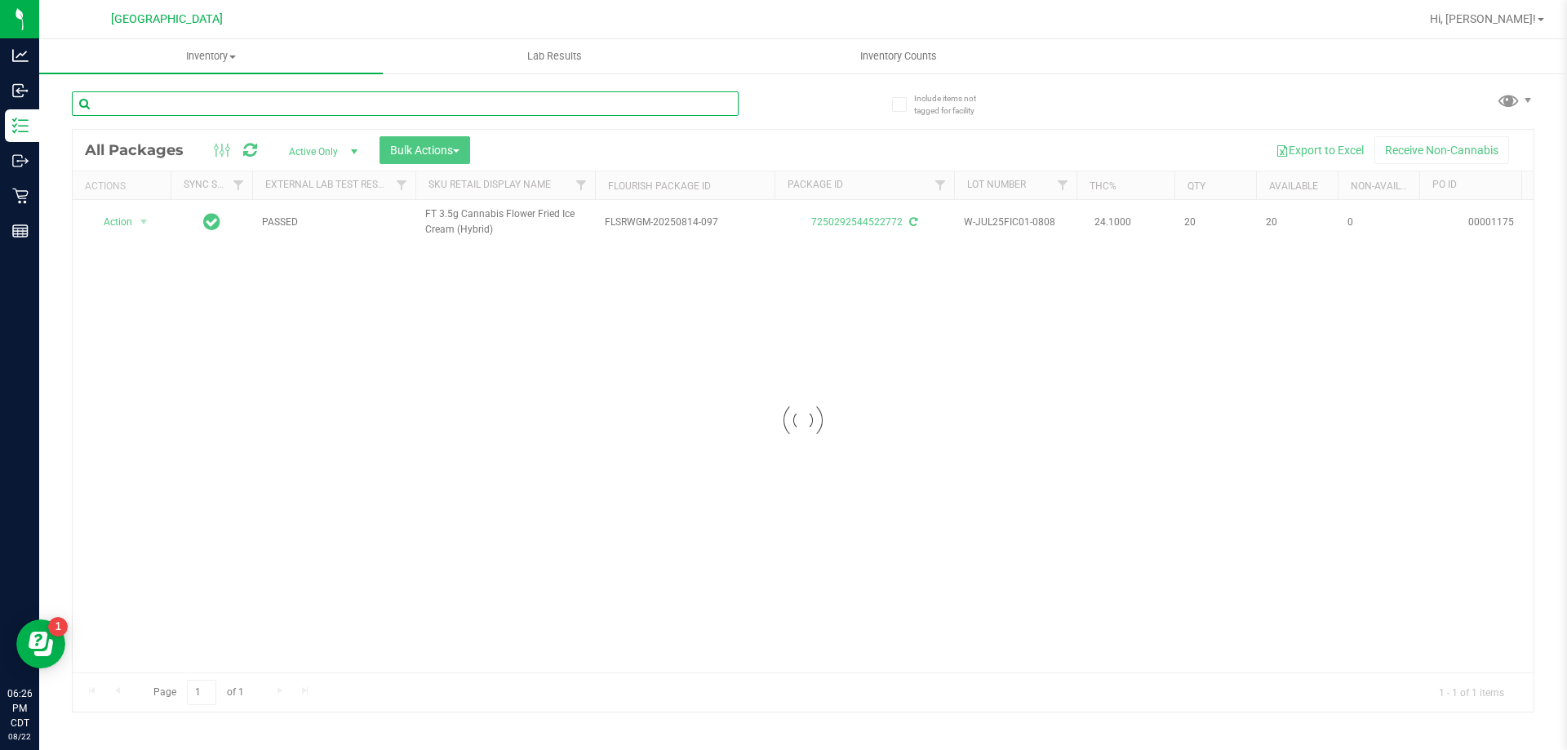
click at [675, 103] on input "text" at bounding box center [405, 103] width 667 height 24
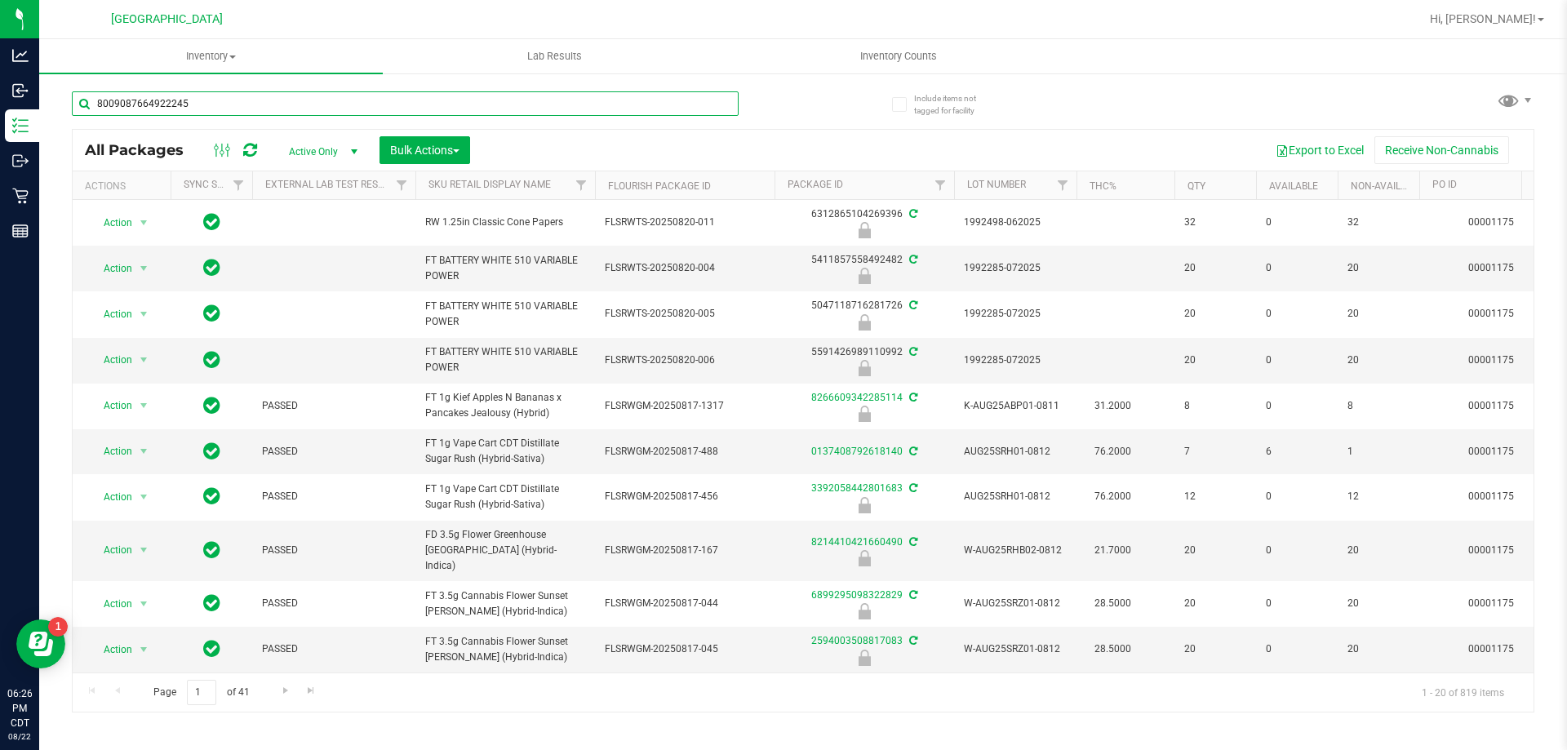
type input "8009087664922245"
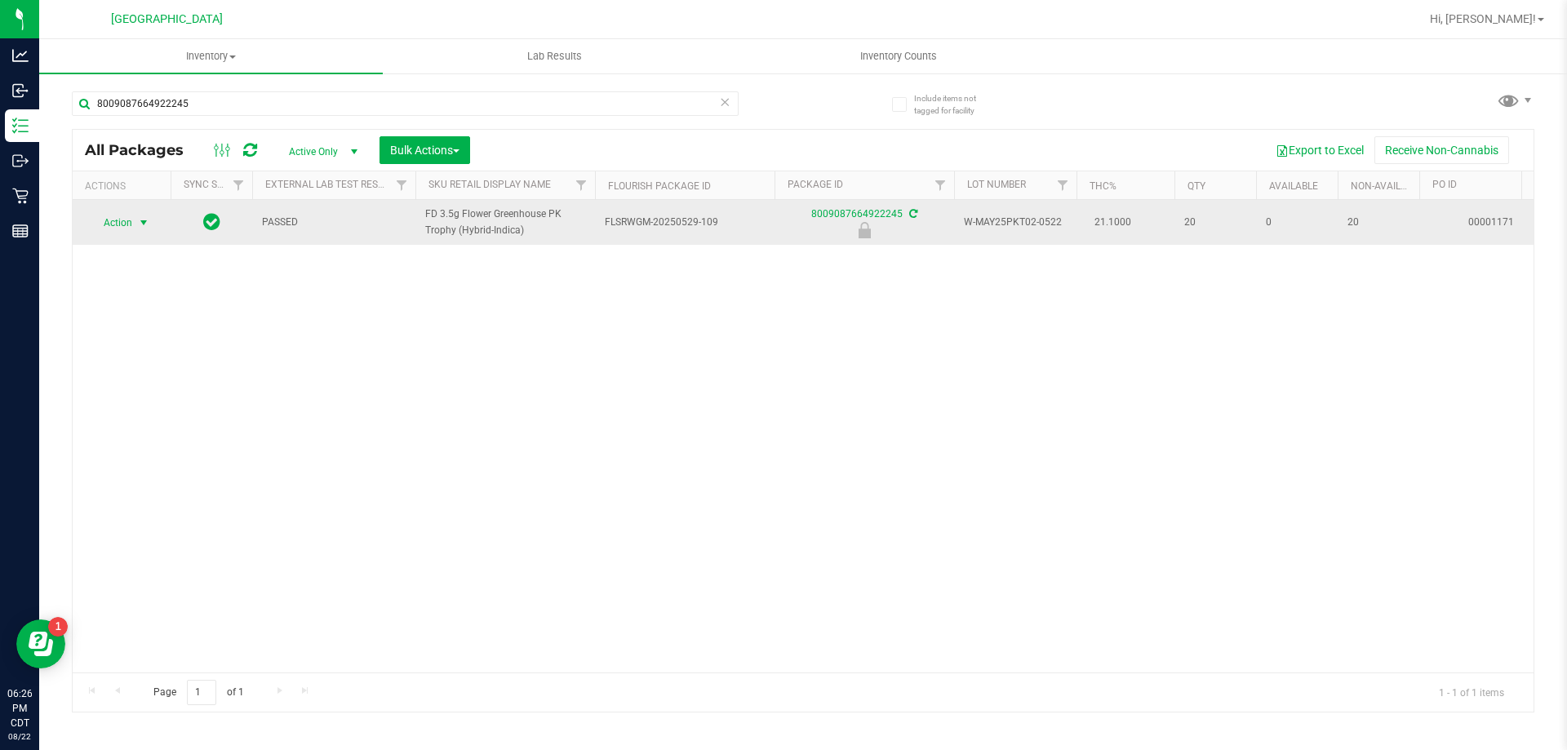
click at [122, 220] on span "Action" at bounding box center [111, 222] width 44 height 23
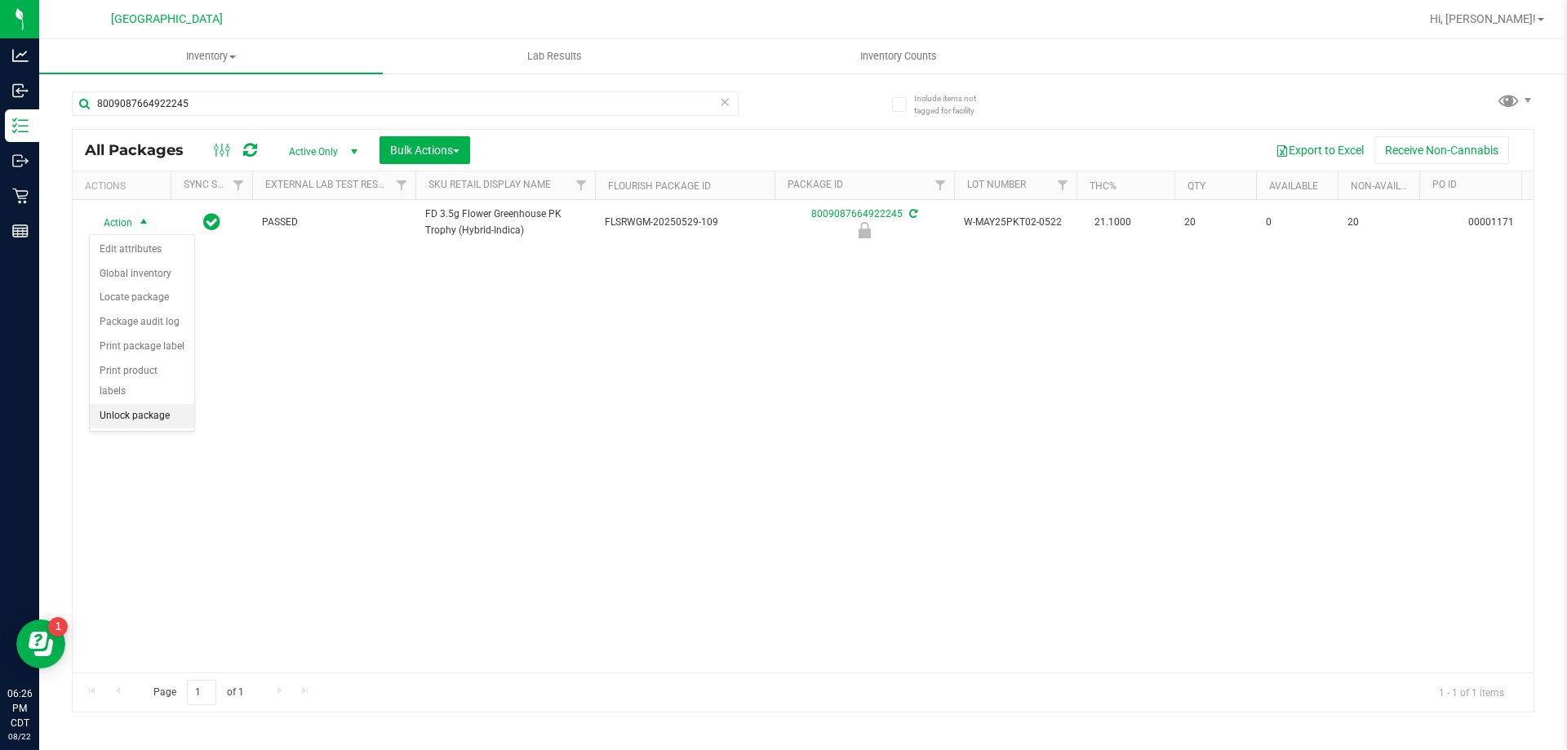
click at [131, 404] on li "Unlock package" at bounding box center [142, 416] width 104 height 24
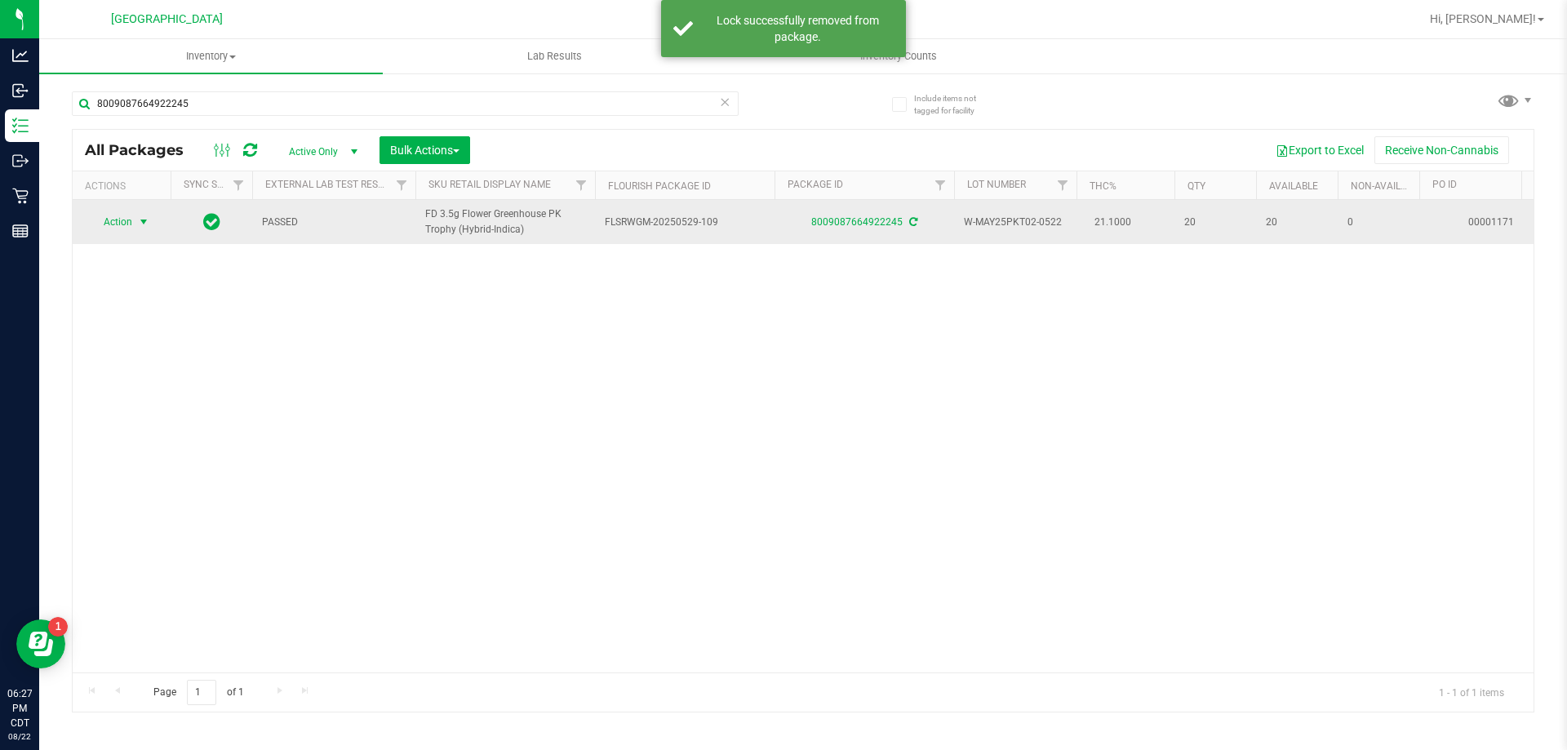
click at [121, 229] on span "Action" at bounding box center [111, 222] width 44 height 23
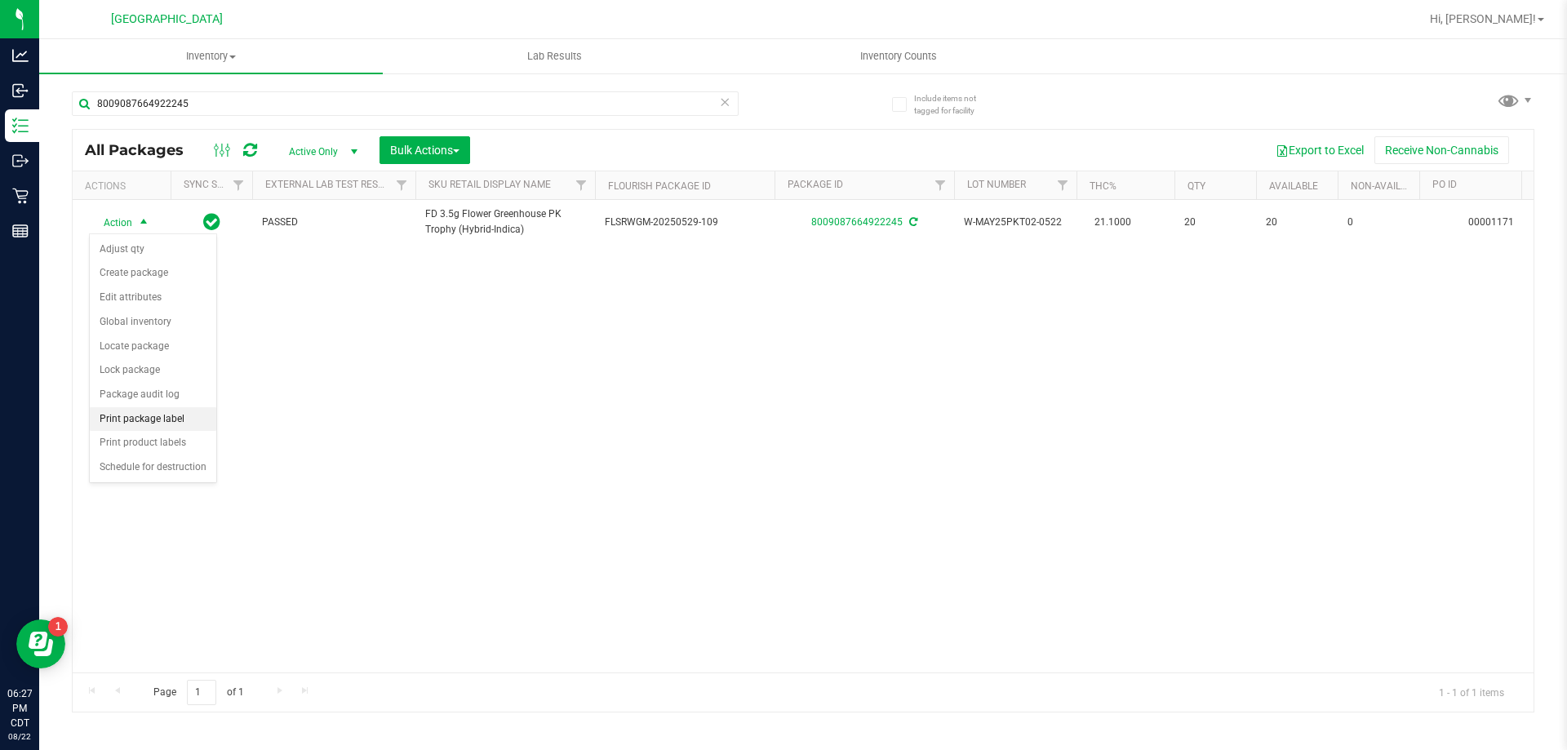
click at [128, 420] on li "Print package label" at bounding box center [153, 419] width 127 height 24
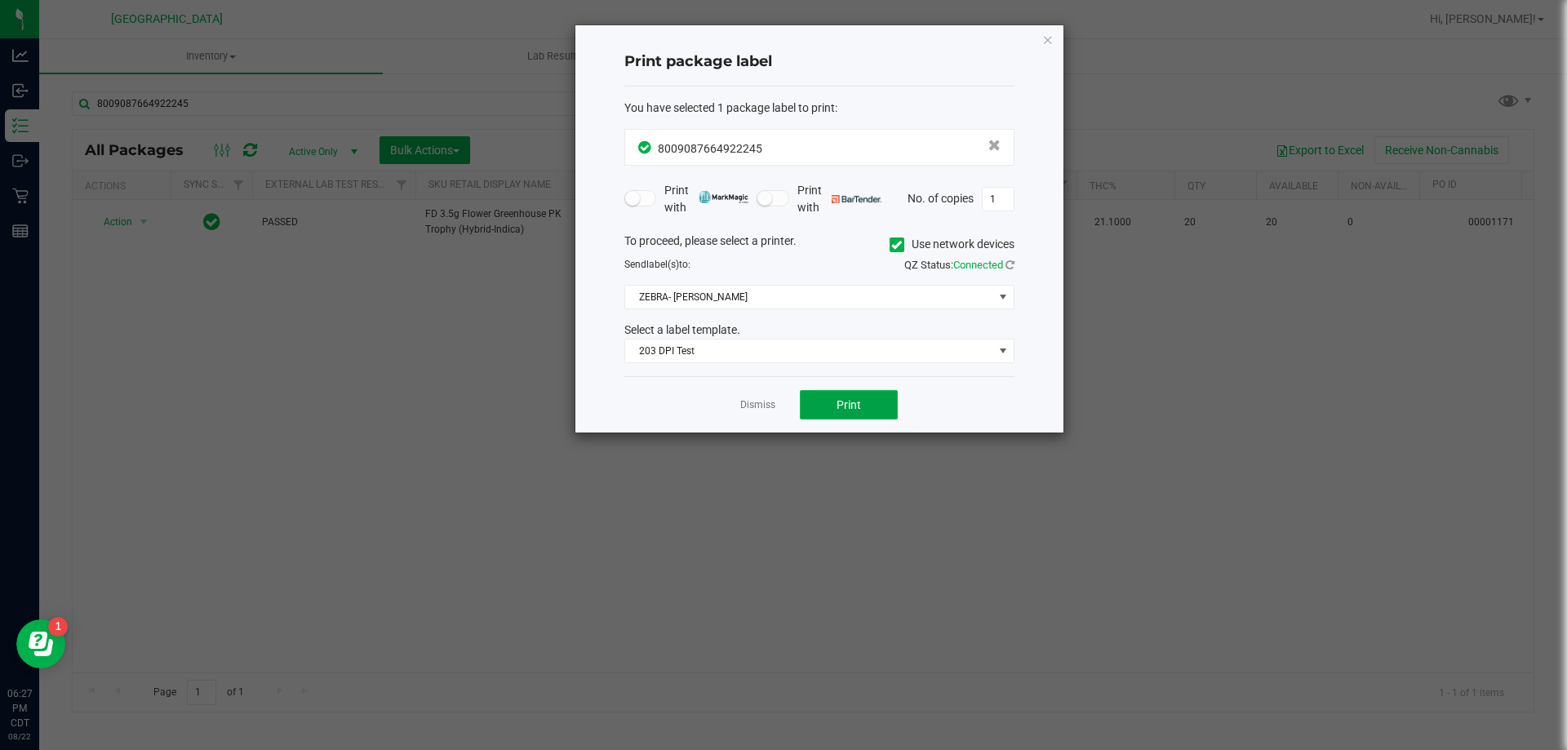
click at [867, 408] on button "Print" at bounding box center [849, 404] width 98 height 29
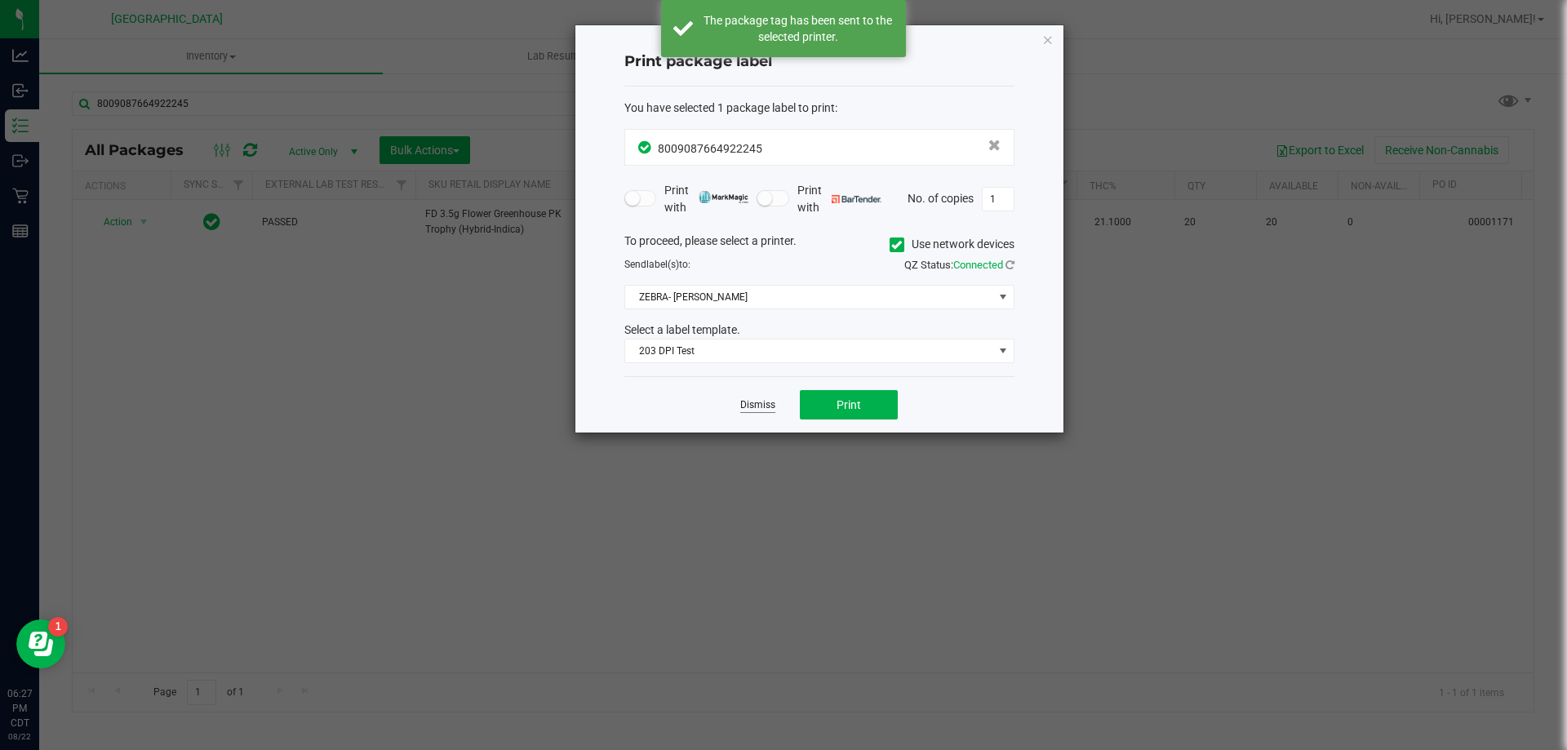
click at [758, 402] on link "Dismiss" at bounding box center [757, 405] width 35 height 14
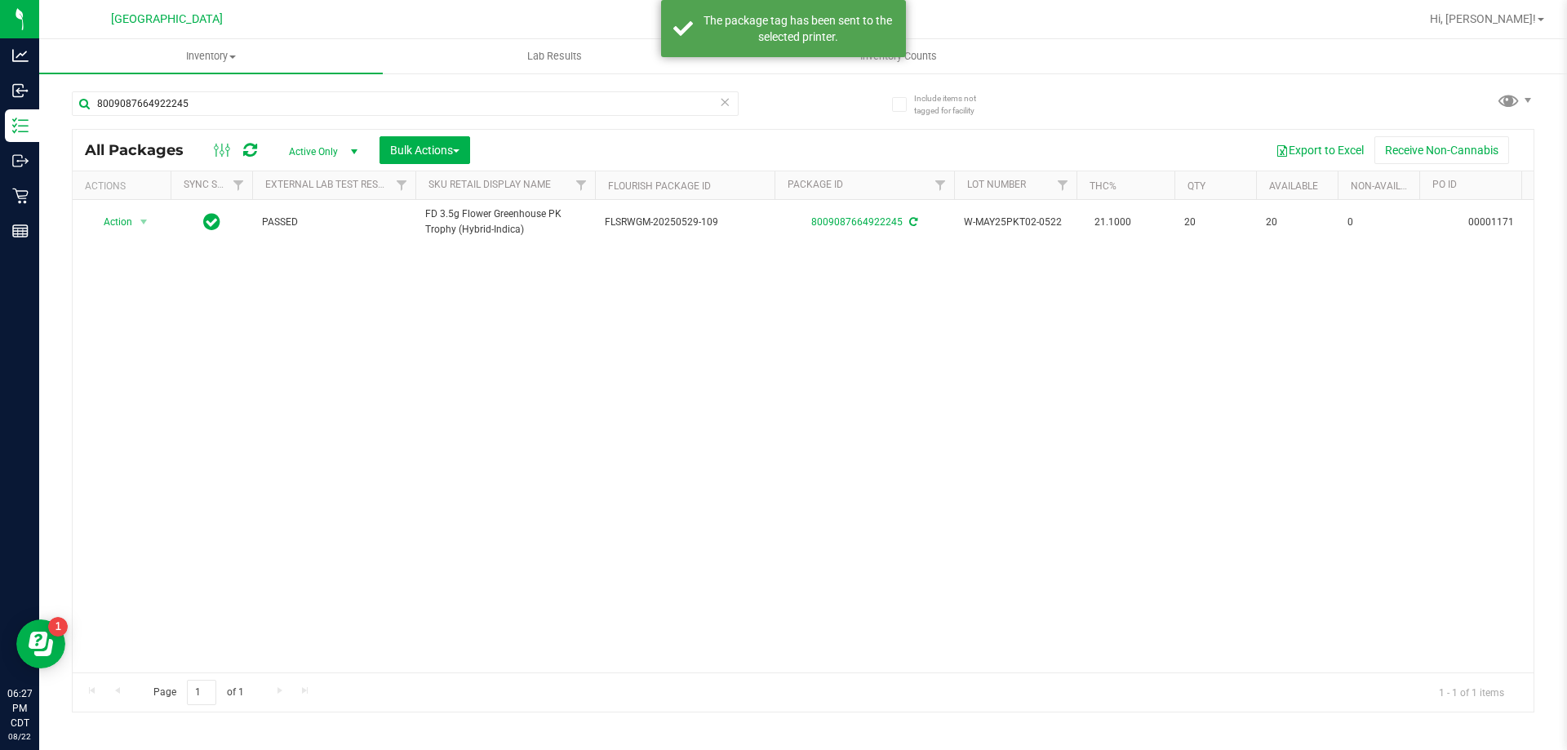
click at [622, 340] on div "Action Action Adjust qty Create package Edit attributes Global inventory Locate…" at bounding box center [803, 436] width 1461 height 473
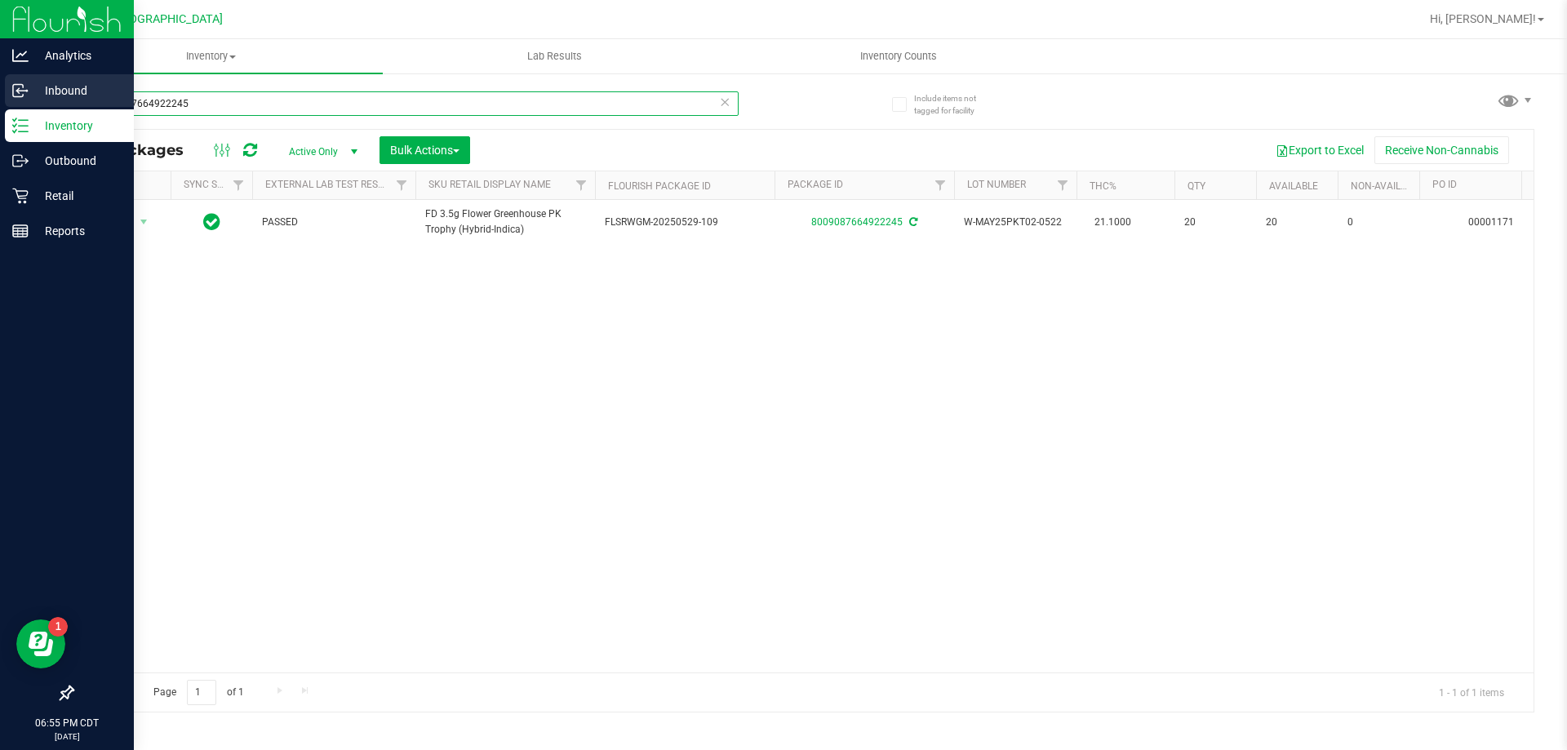
drag, startPoint x: 185, startPoint y: 107, endPoint x: 0, endPoint y: 107, distance: 185.3
click at [0, 107] on div "Analytics Inbound Inventory Outbound Retail Reports 06:55 PM CDT [DATE] 08/22 […" at bounding box center [783, 375] width 1567 height 750
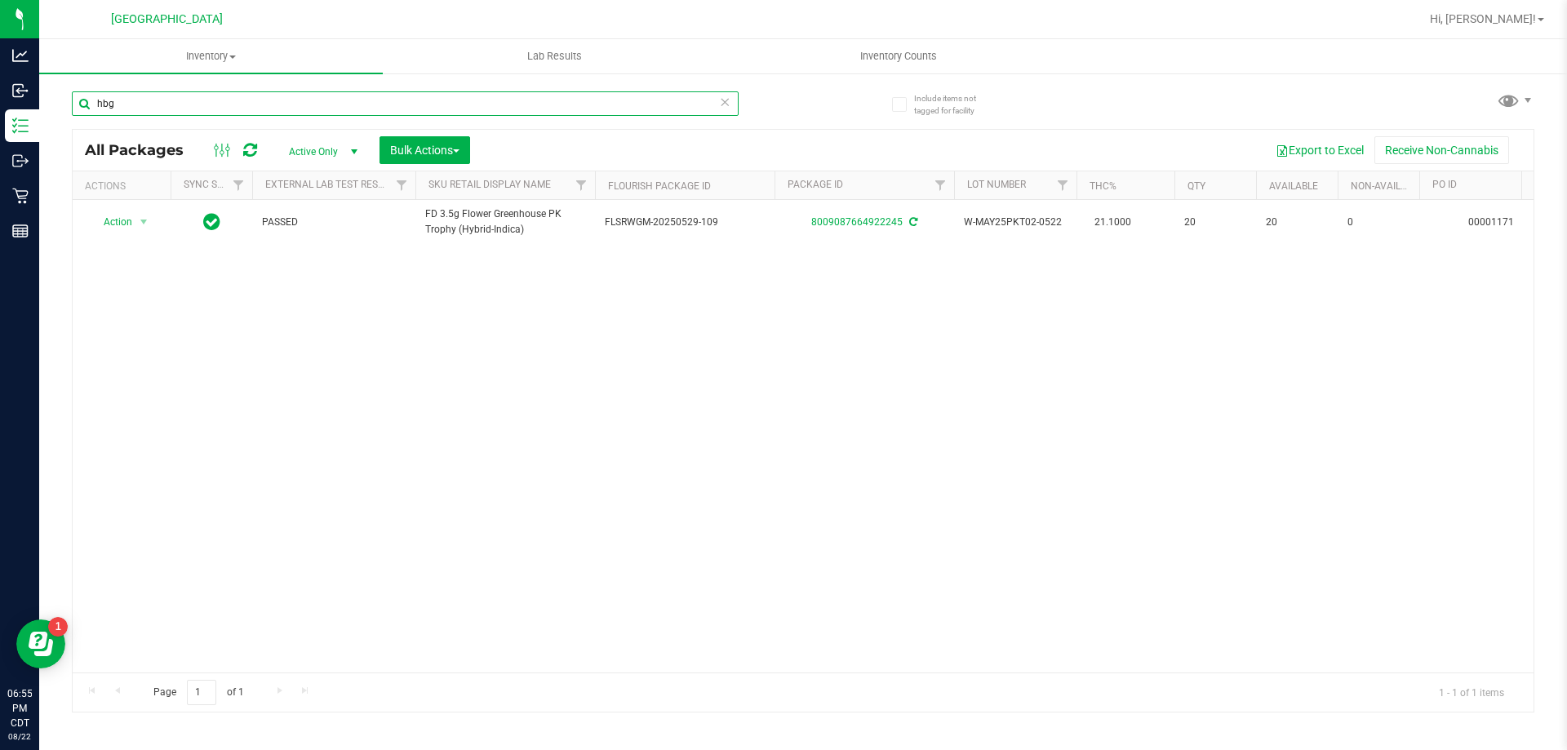
type input "hbg"
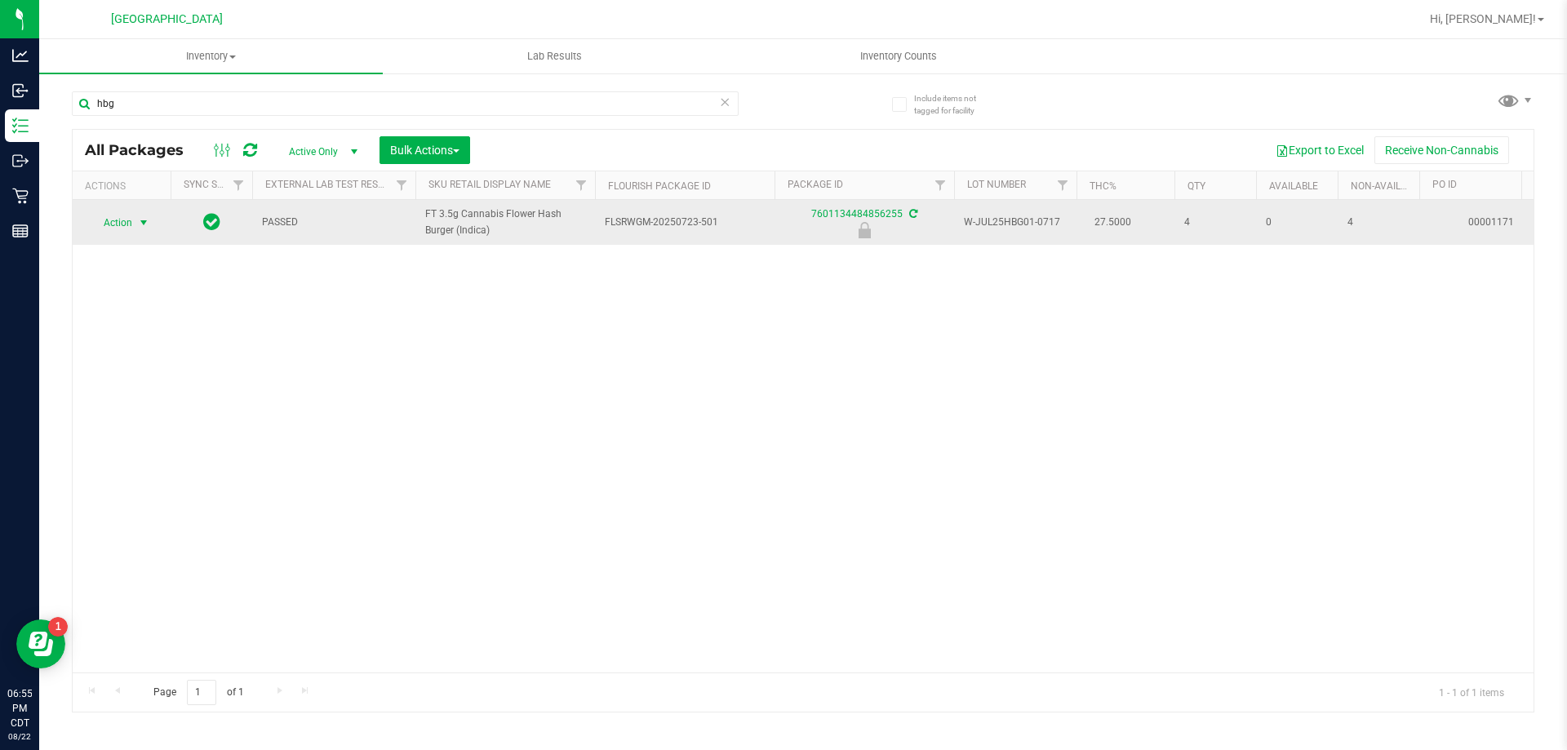
click at [136, 224] on span "select" at bounding box center [144, 222] width 20 height 23
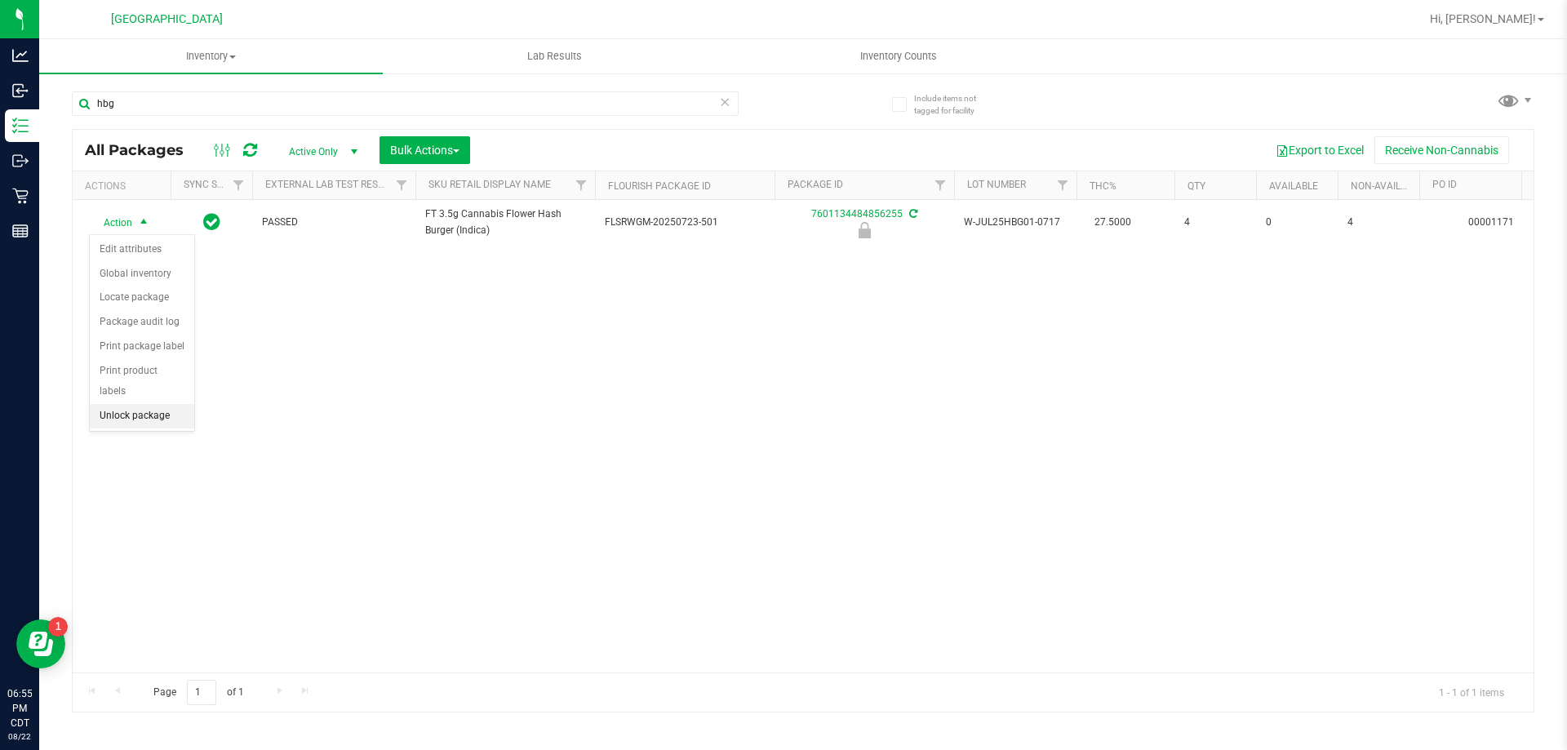
click at [144, 404] on li "Unlock package" at bounding box center [142, 416] width 104 height 24
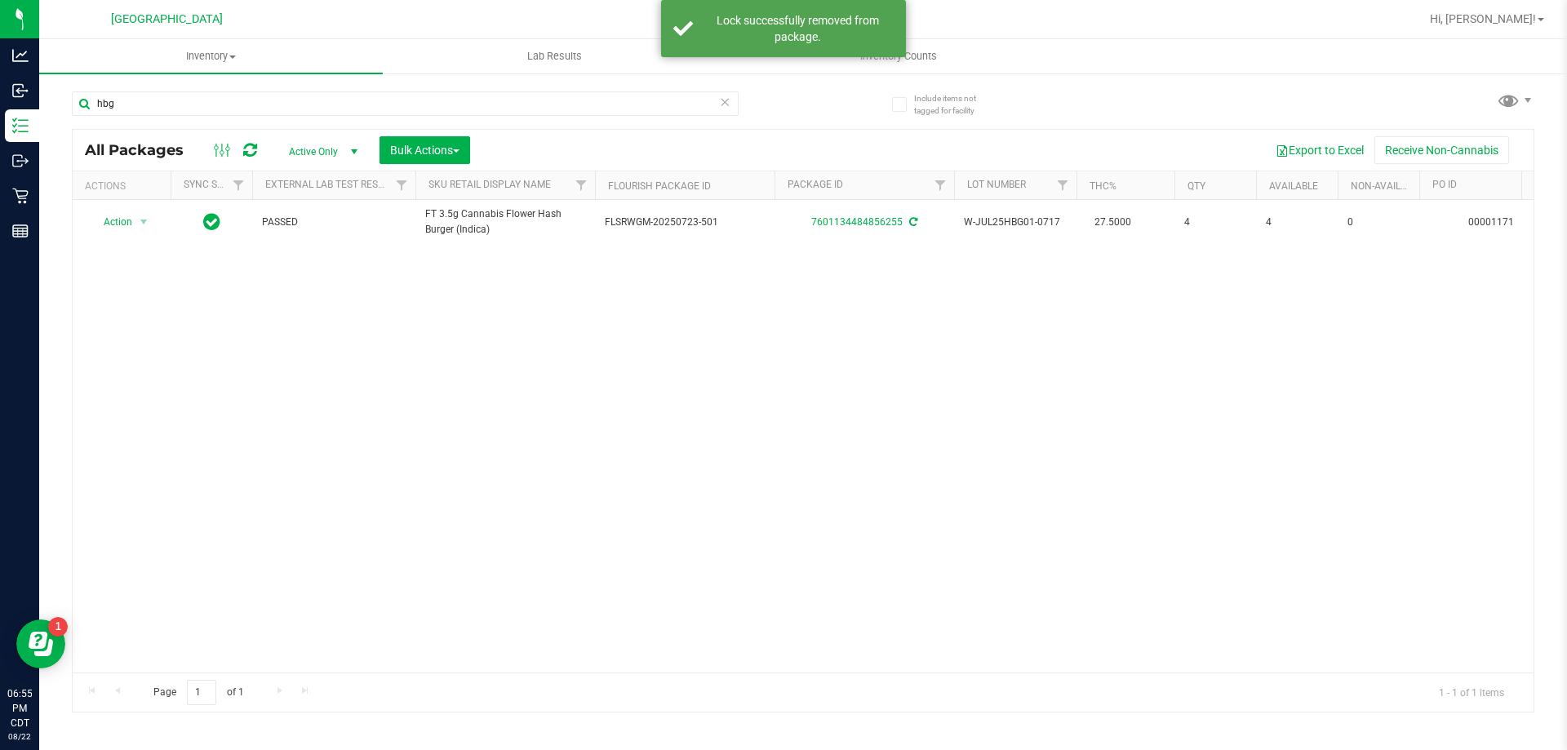
click at [307, 306] on div "Action Action Adjust qty Create package Edit attributes Global inventory Locate…" at bounding box center [803, 436] width 1461 height 473
